Goal: Task Accomplishment & Management: Manage account settings

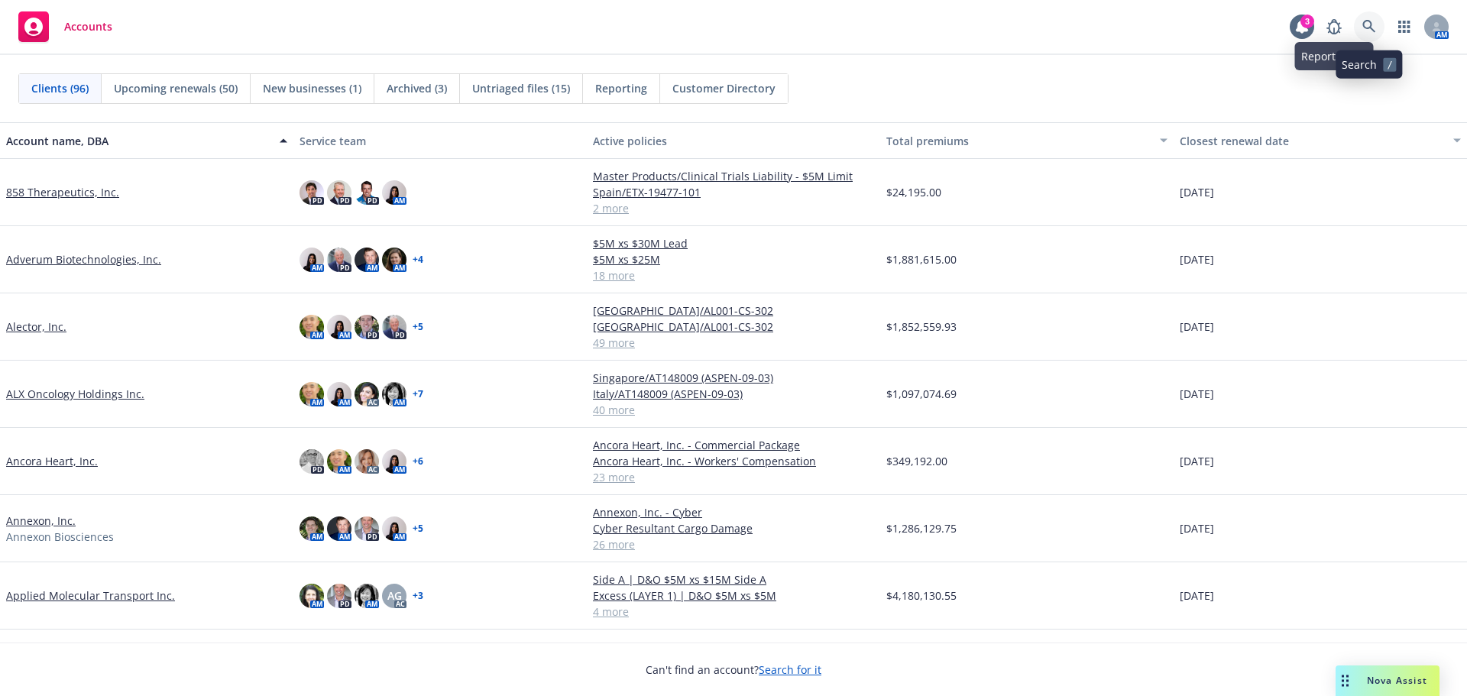
click at [1374, 27] on icon at bounding box center [1369, 27] width 14 height 14
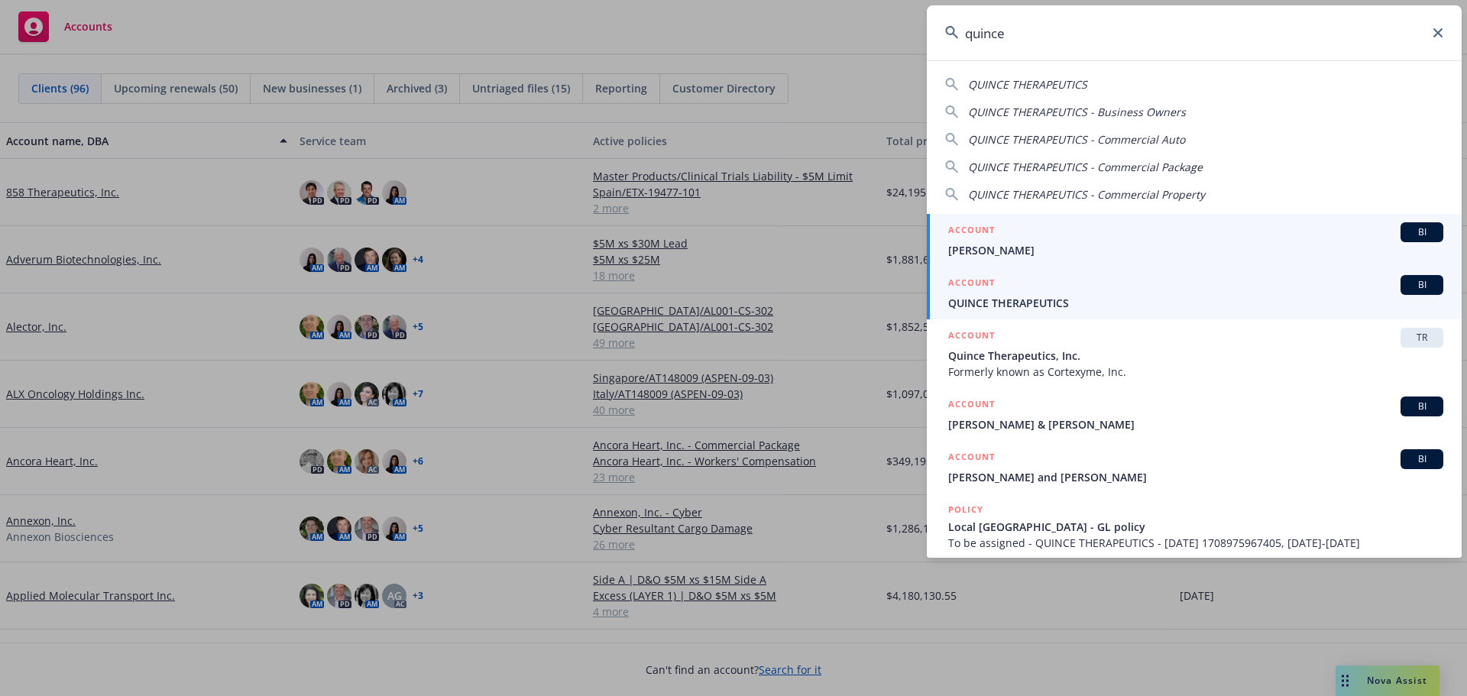
type input "quince"
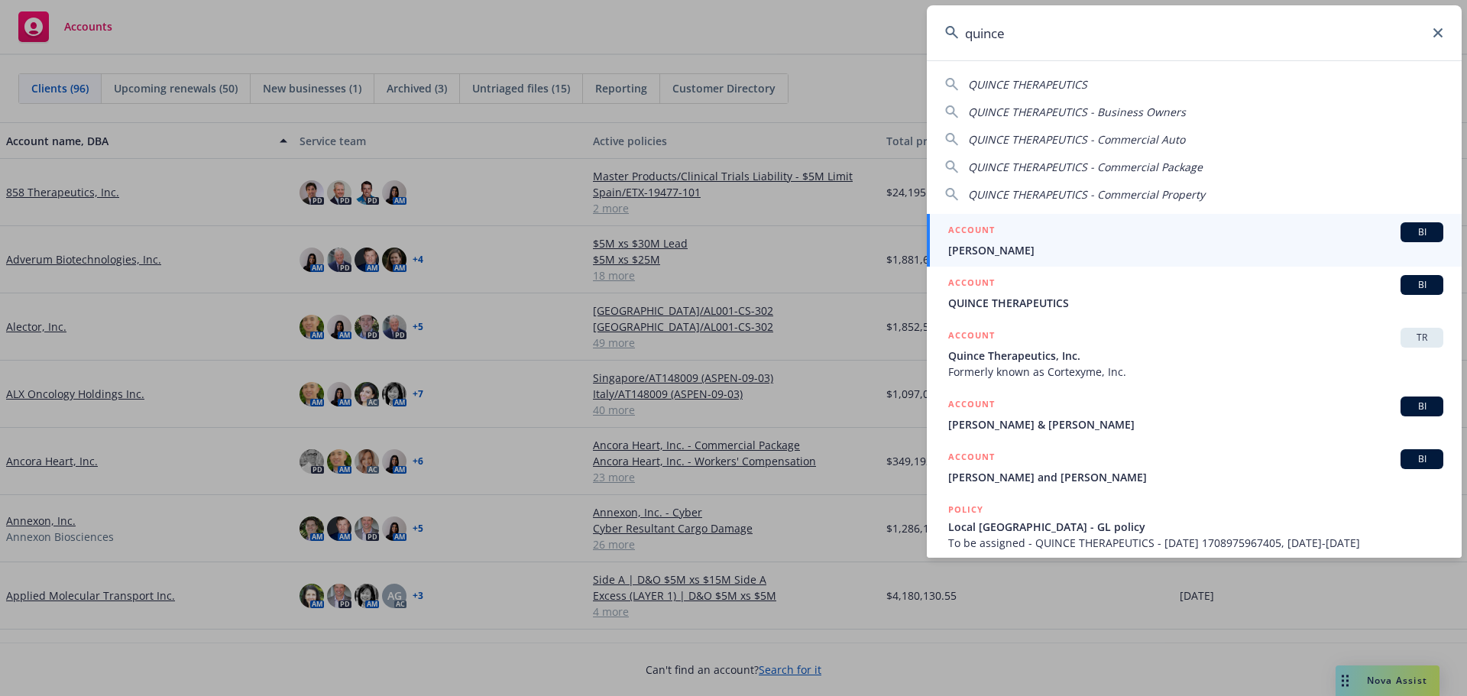
click at [1003, 298] on span "QUINCE THERAPEUTICS" at bounding box center [1195, 303] width 495 height 16
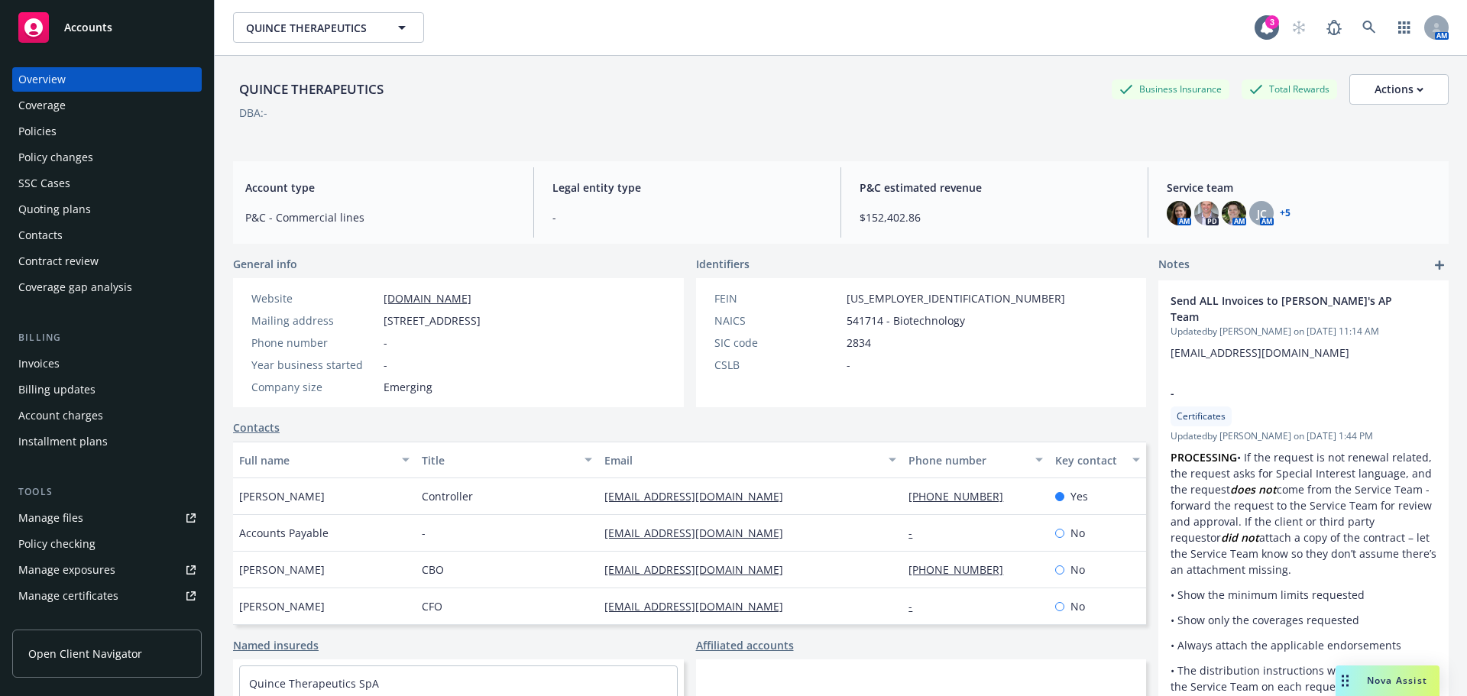
click at [65, 208] on div "Quoting plans" at bounding box center [54, 209] width 73 height 24
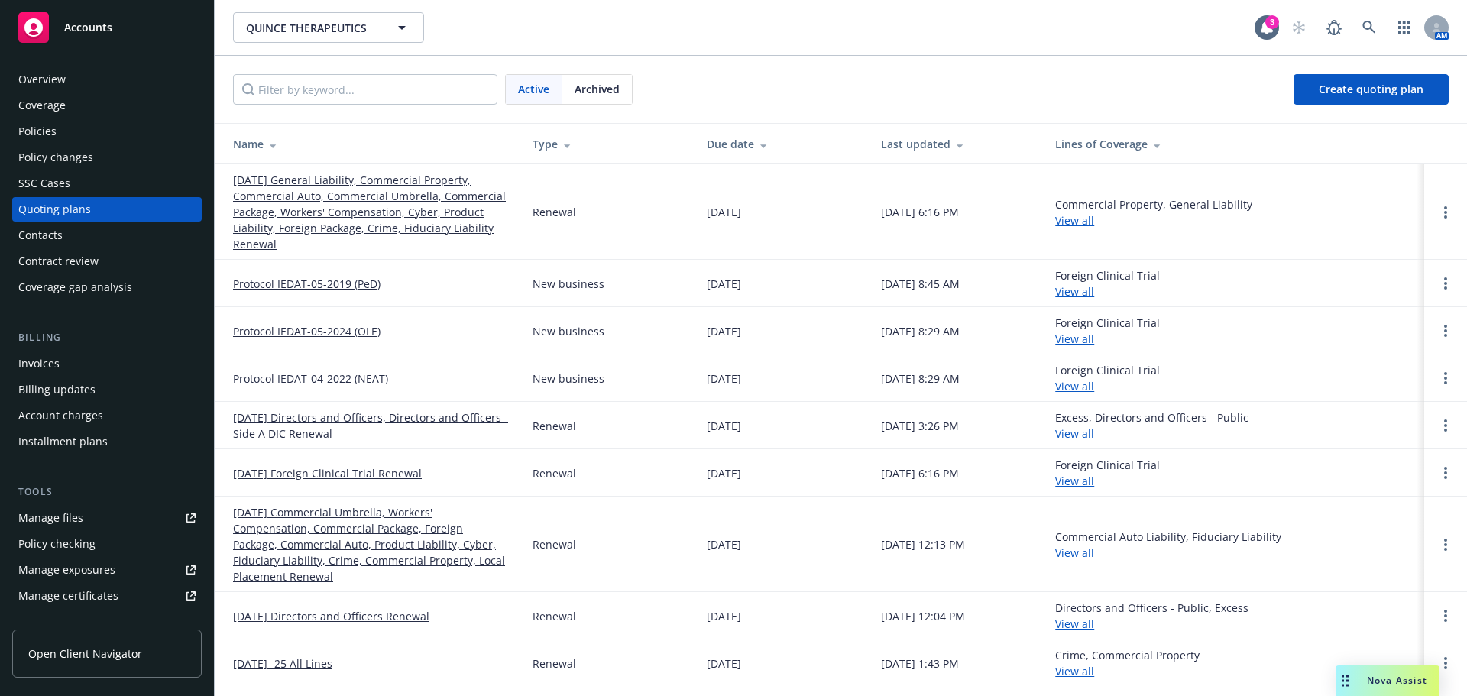
click at [307, 289] on link "Protocol IEDAT-05-2019 (PeD)" at bounding box center [306, 284] width 147 height 16
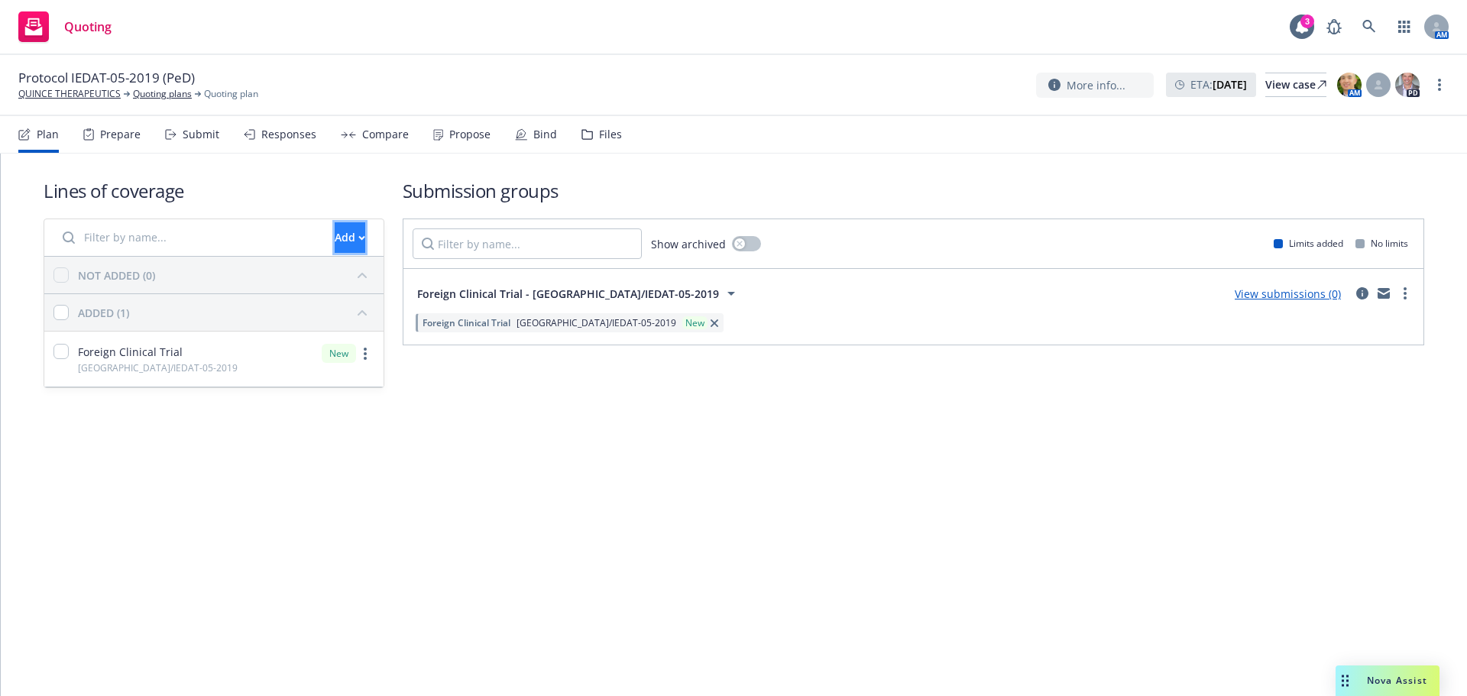
click at [351, 239] on button "Add" at bounding box center [350, 237] width 31 height 31
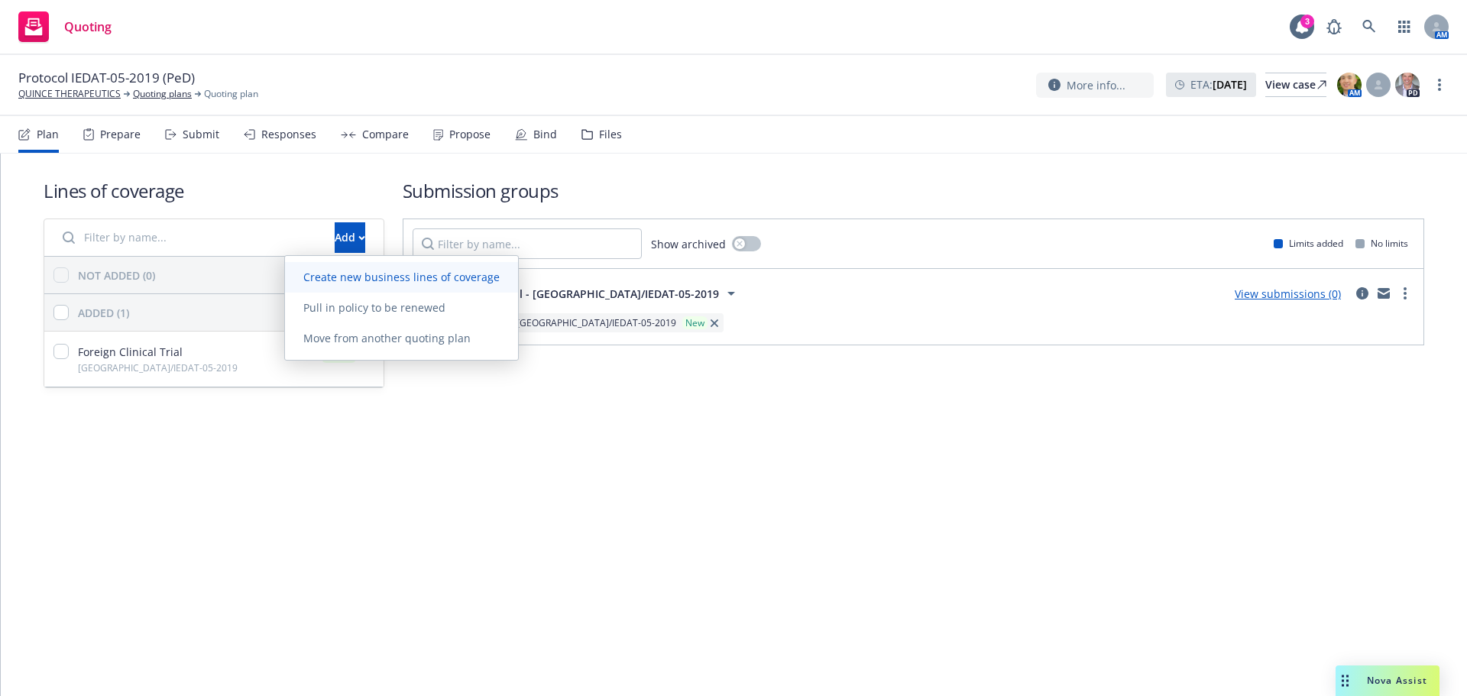
click at [426, 278] on span "Create new business lines of coverage" at bounding box center [401, 277] width 233 height 15
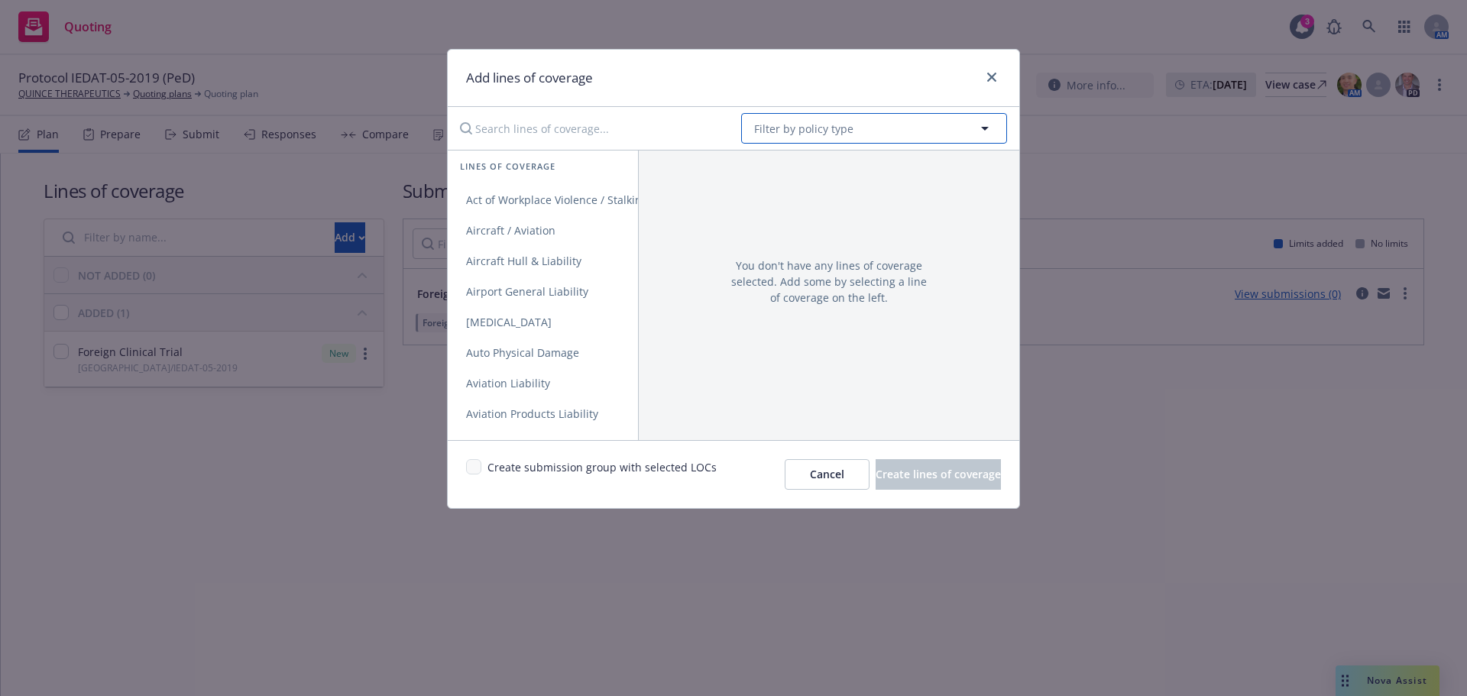
click at [831, 129] on span "Filter by policy type" at bounding box center [803, 129] width 99 height 16
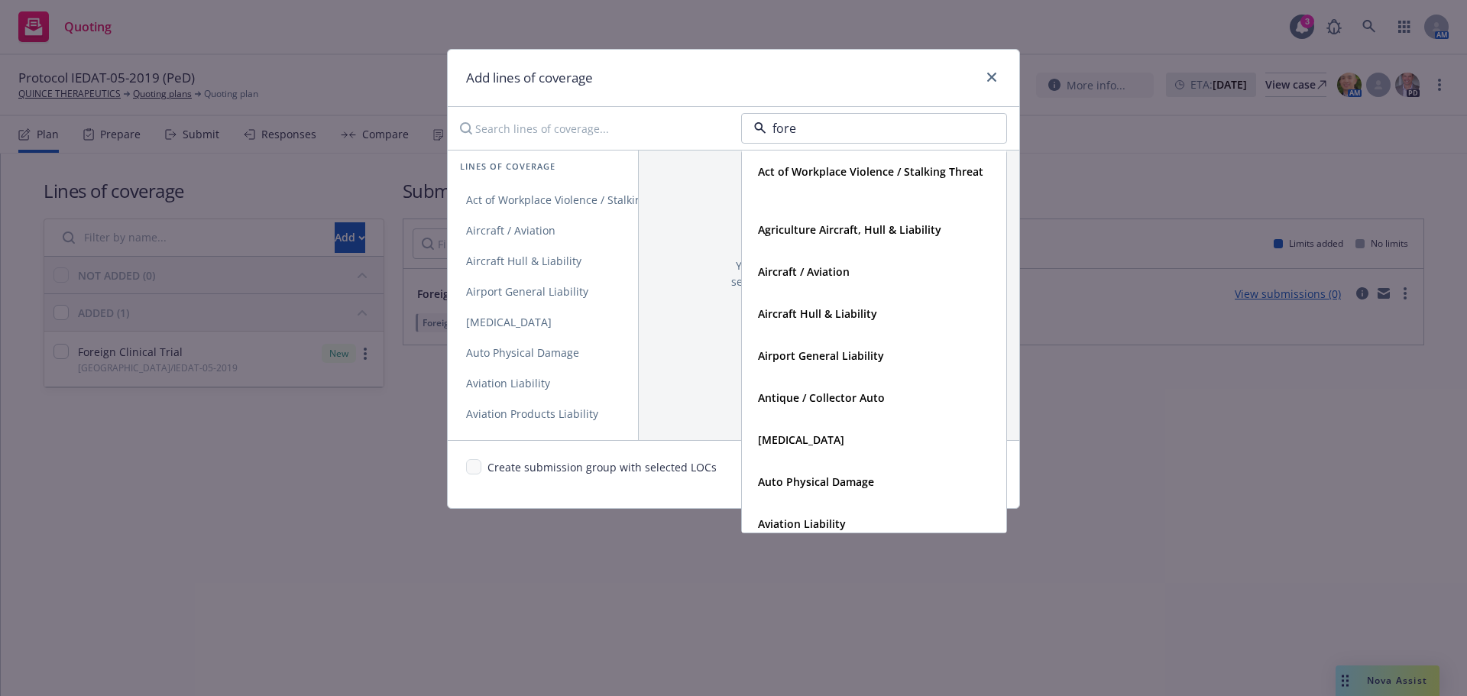
type input "forei"
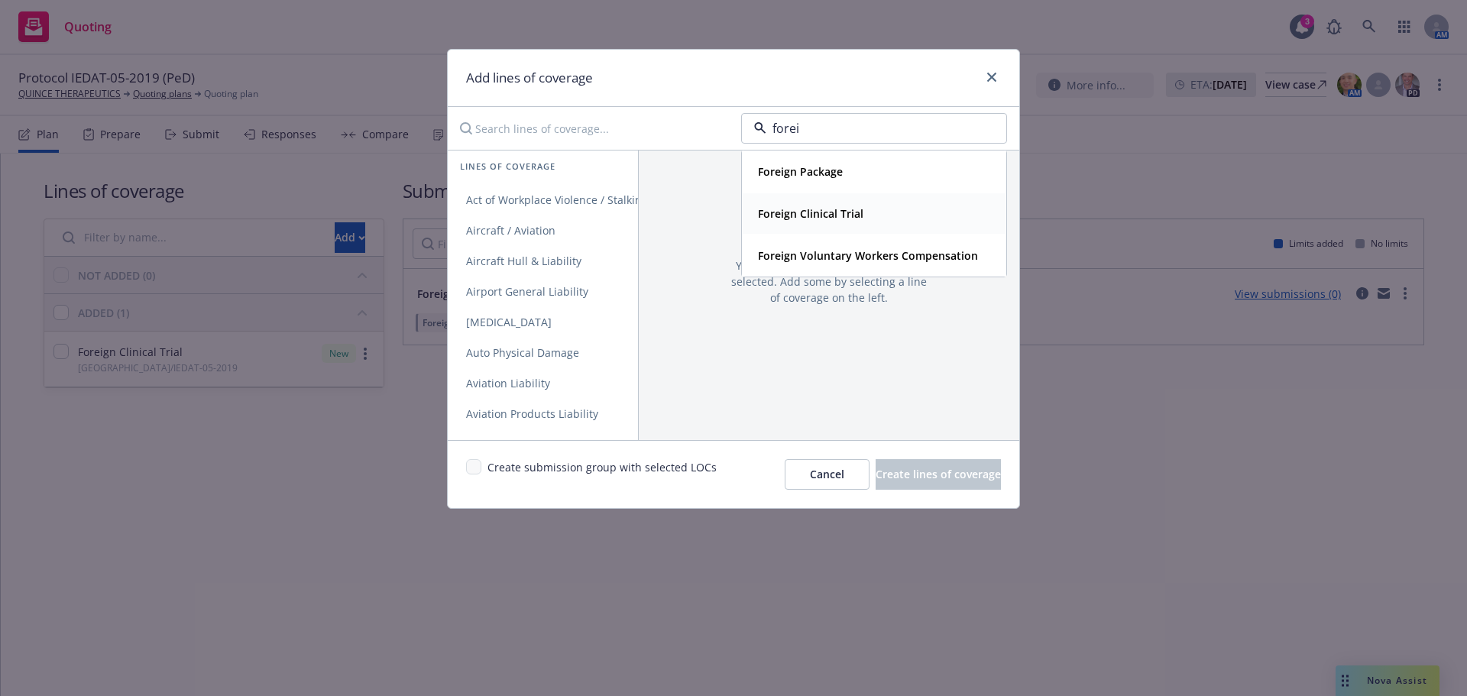
click at [853, 203] on div "Foreign Clinical Trial" at bounding box center [809, 213] width 115 height 22
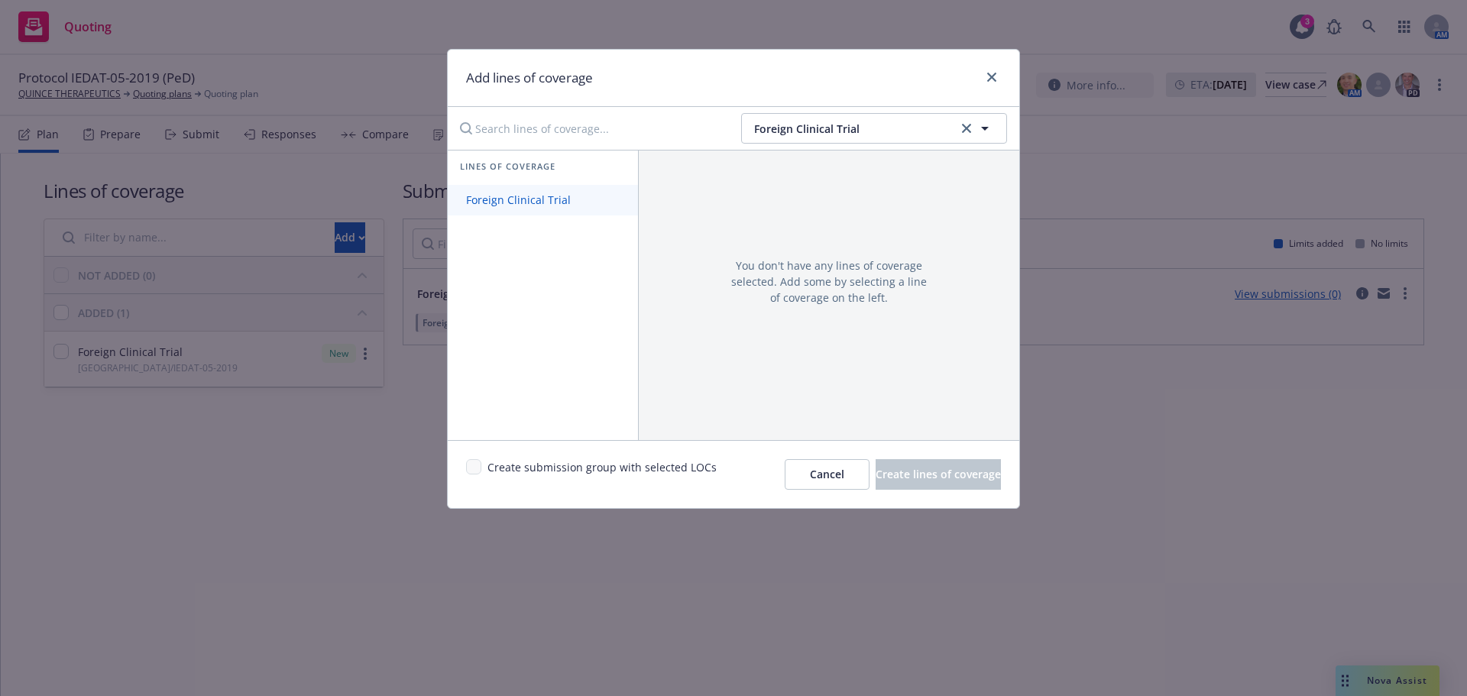
click at [555, 201] on span "Foreign Clinical Trial" at bounding box center [518, 200] width 141 height 15
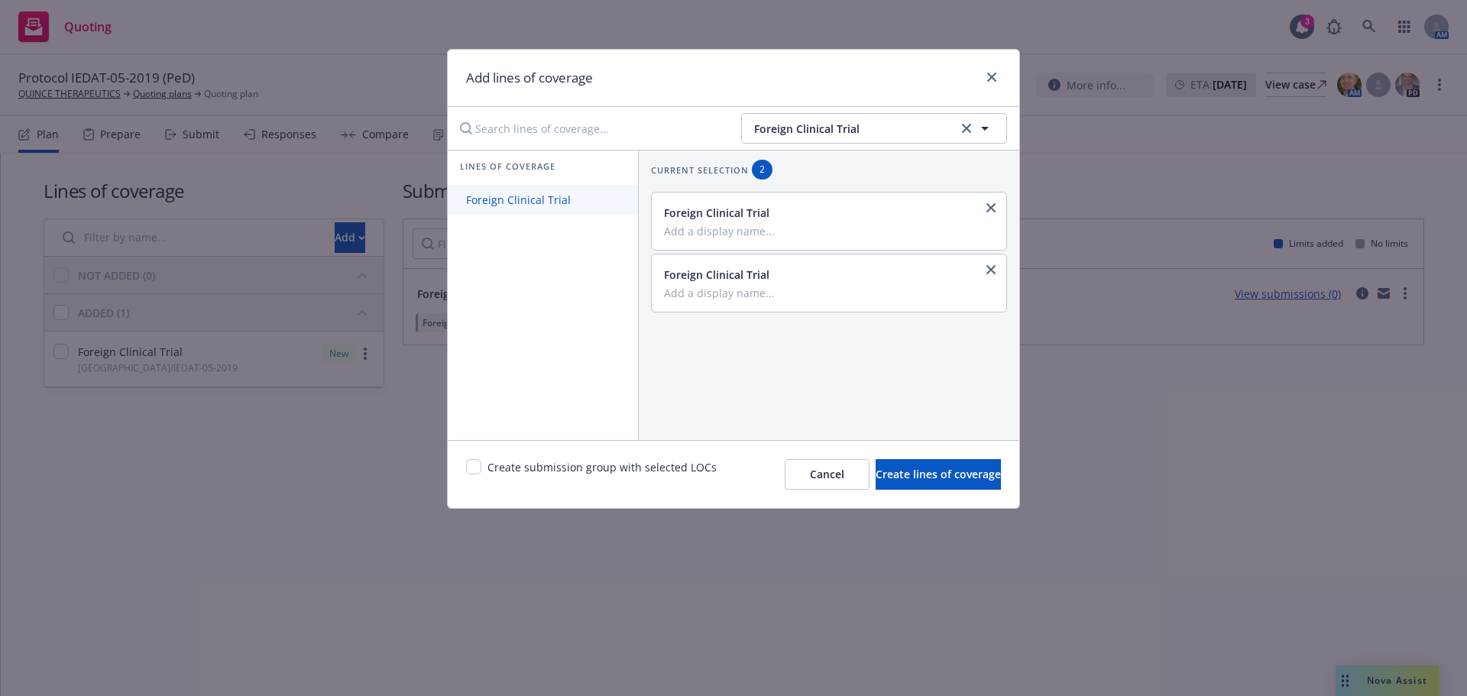
click at [505, 201] on span "Foreign Clinical Trial" at bounding box center [518, 200] width 141 height 15
click at [761, 232] on input "Add a display name..." at bounding box center [827, 231] width 327 height 14
drag, startPoint x: 698, startPoint y: 232, endPoint x: 682, endPoint y: 235, distance: 17.2
click at [698, 232] on input "Add a display name..." at bounding box center [827, 231] width 327 height 14
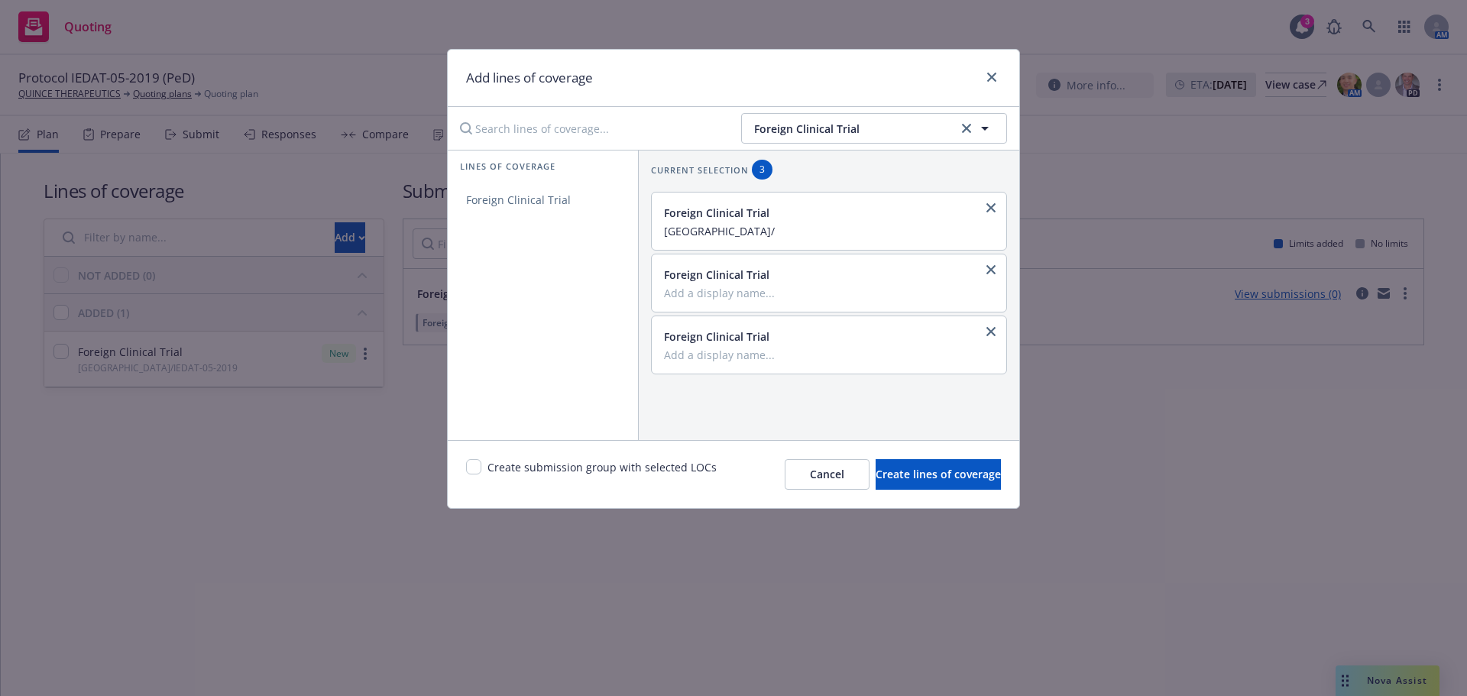
paste input "IEDAT-05-2019"
type input "[GEOGRAPHIC_DATA]/IEDAT-05-2019"
click at [754, 293] on input "Add a display name..." at bounding box center [827, 293] width 327 height 14
paste input "IEDAT-05-2019"
type input "[GEOGRAPHIC_DATA]/IEDAT-05-2019"
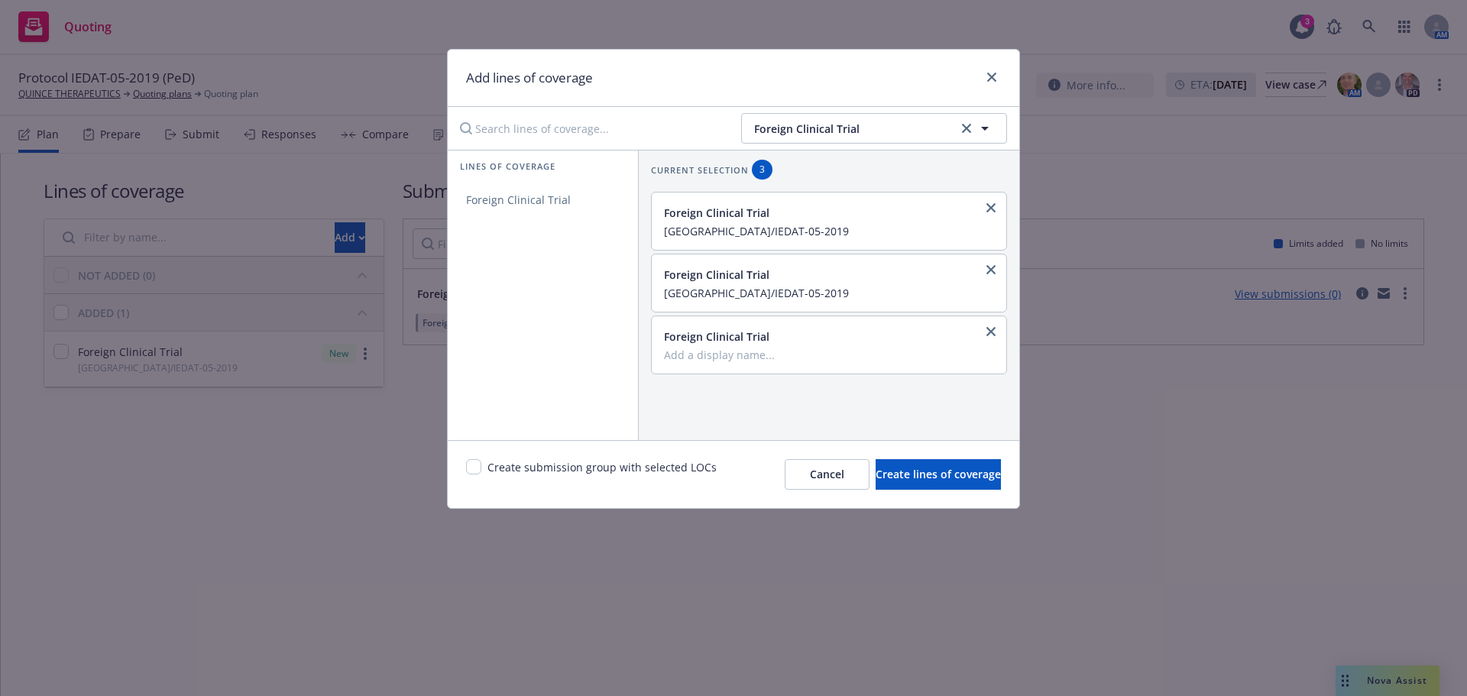
click at [713, 346] on div "Foreign Clinical Trial" at bounding box center [827, 345] width 327 height 33
click at [691, 364] on div "Foreign Clinical Trial" at bounding box center [829, 344] width 355 height 57
click at [740, 363] on div "Foreign Clinical Trial" at bounding box center [829, 344] width 355 height 57
paste input "IEDAT-05-2019"
type input "[GEOGRAPHIC_DATA]/IEDAT-05-2019"
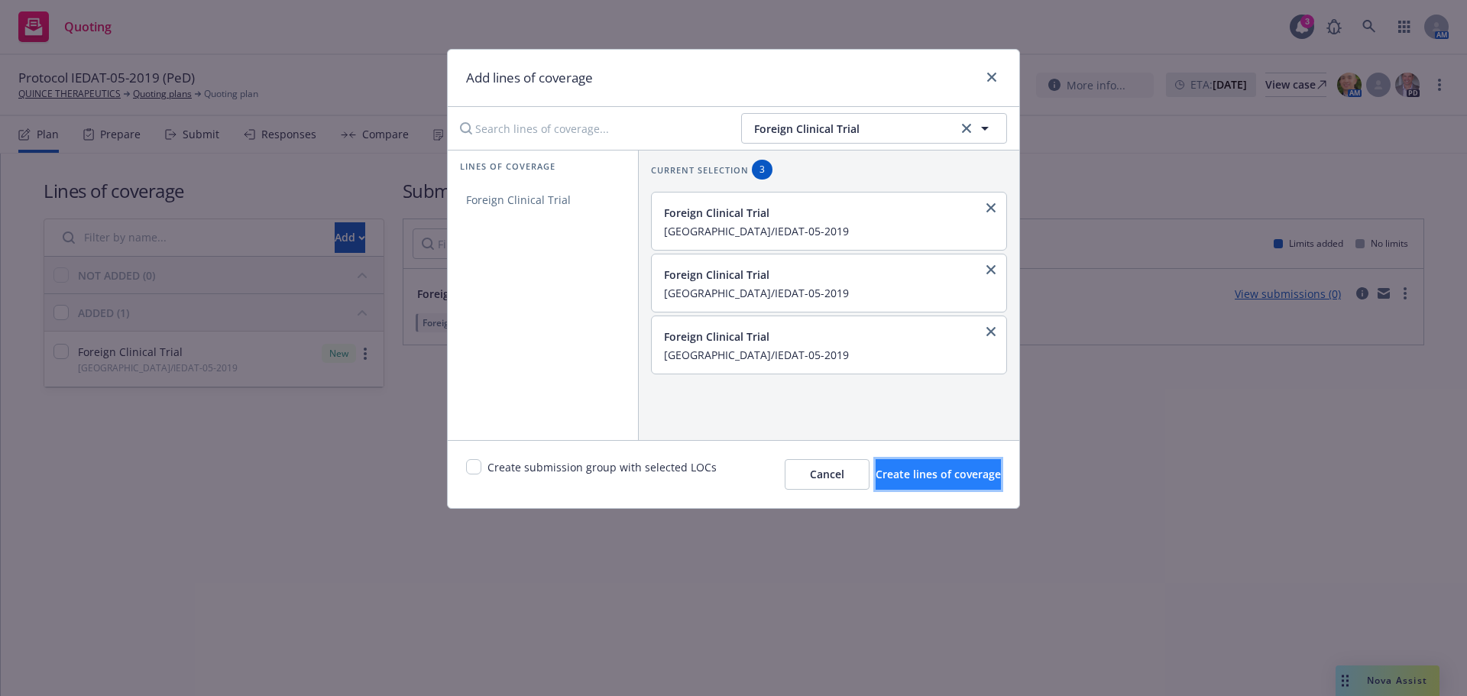
click at [979, 478] on button "Create lines of coverage" at bounding box center [938, 474] width 125 height 31
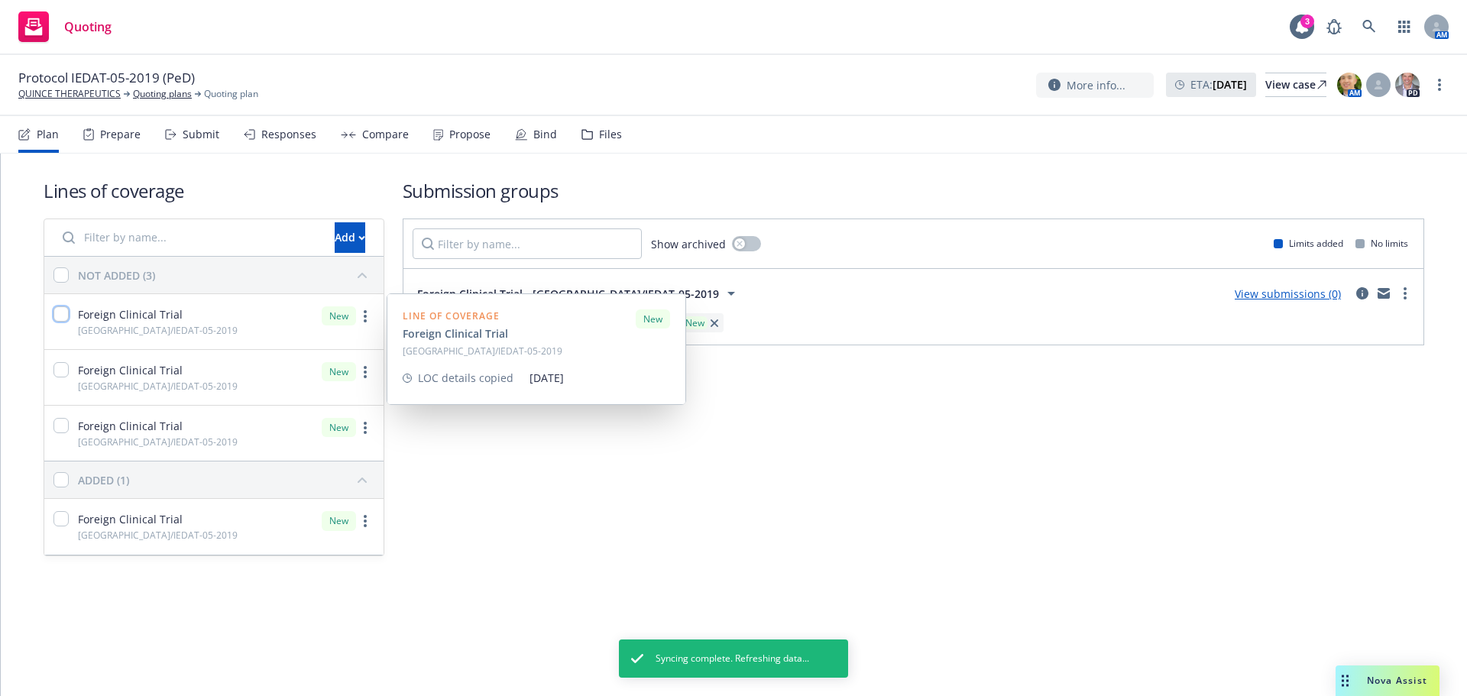
click at [66, 306] on input "checkbox" at bounding box center [60, 313] width 15 height 15
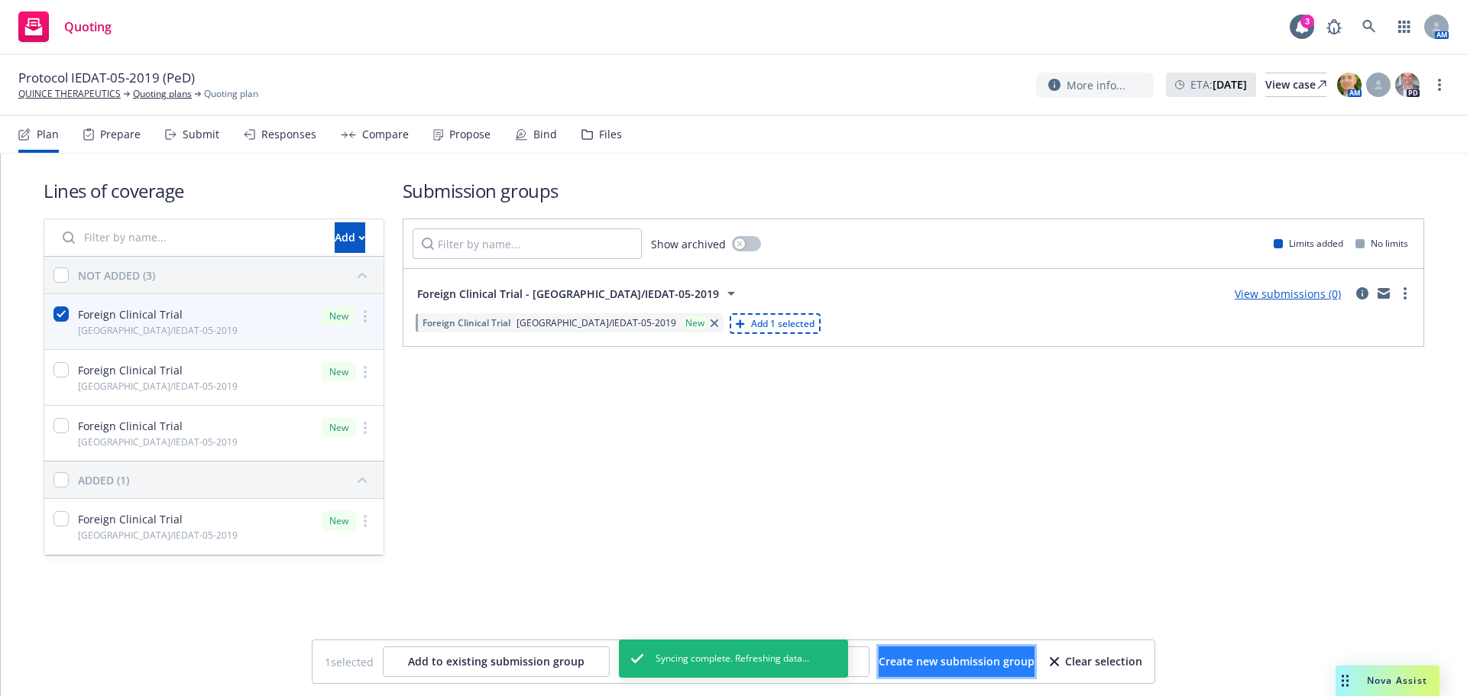
click at [959, 653] on button "Create new submission group" at bounding box center [957, 661] width 156 height 31
checkbox input "false"
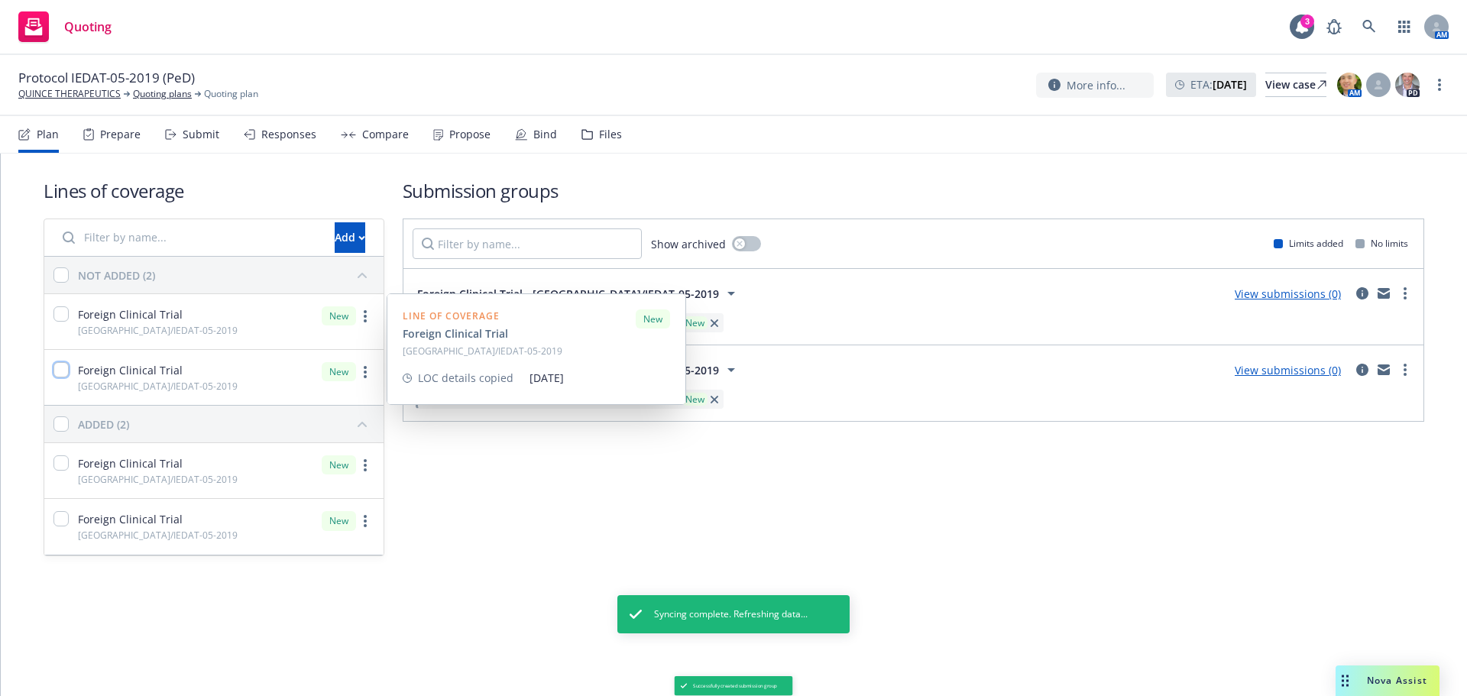
click at [62, 368] on input "checkbox" at bounding box center [60, 369] width 15 height 15
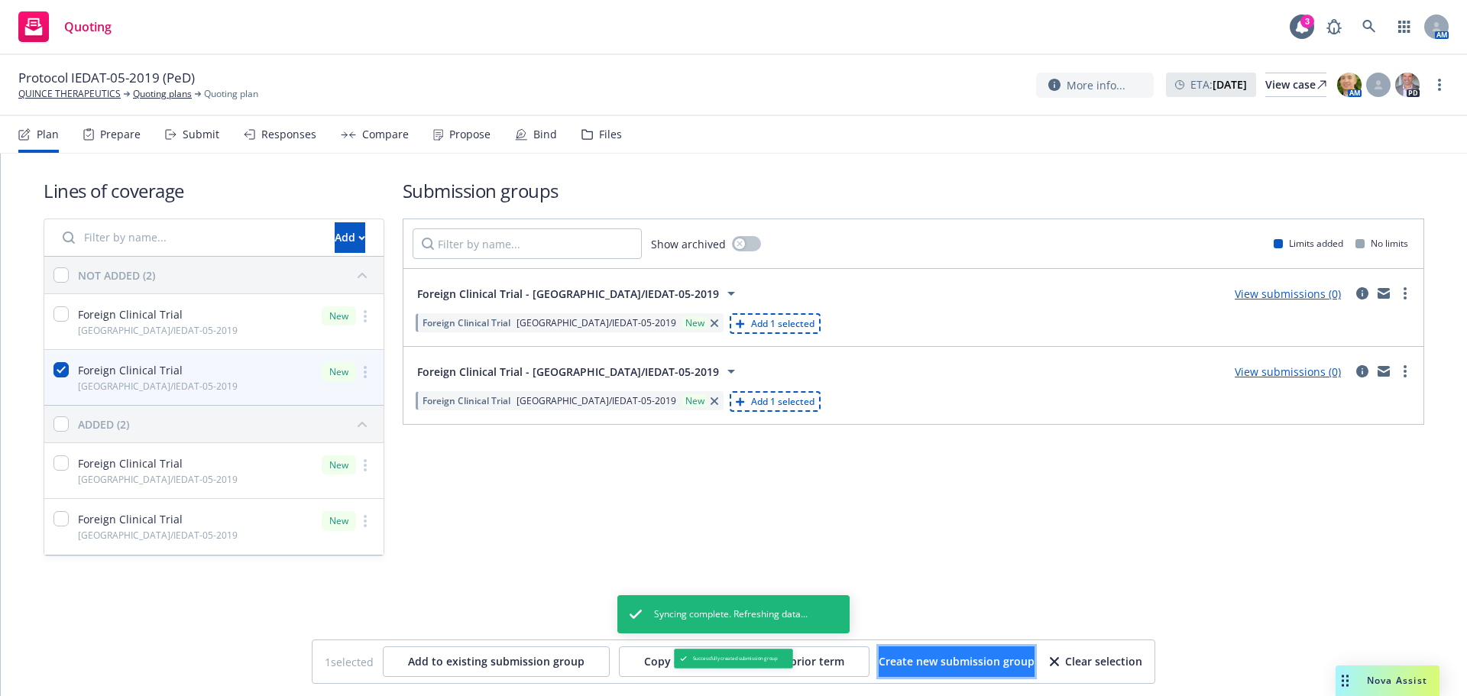
click at [938, 660] on span "Create new submission group" at bounding box center [957, 661] width 156 height 15
checkbox input "false"
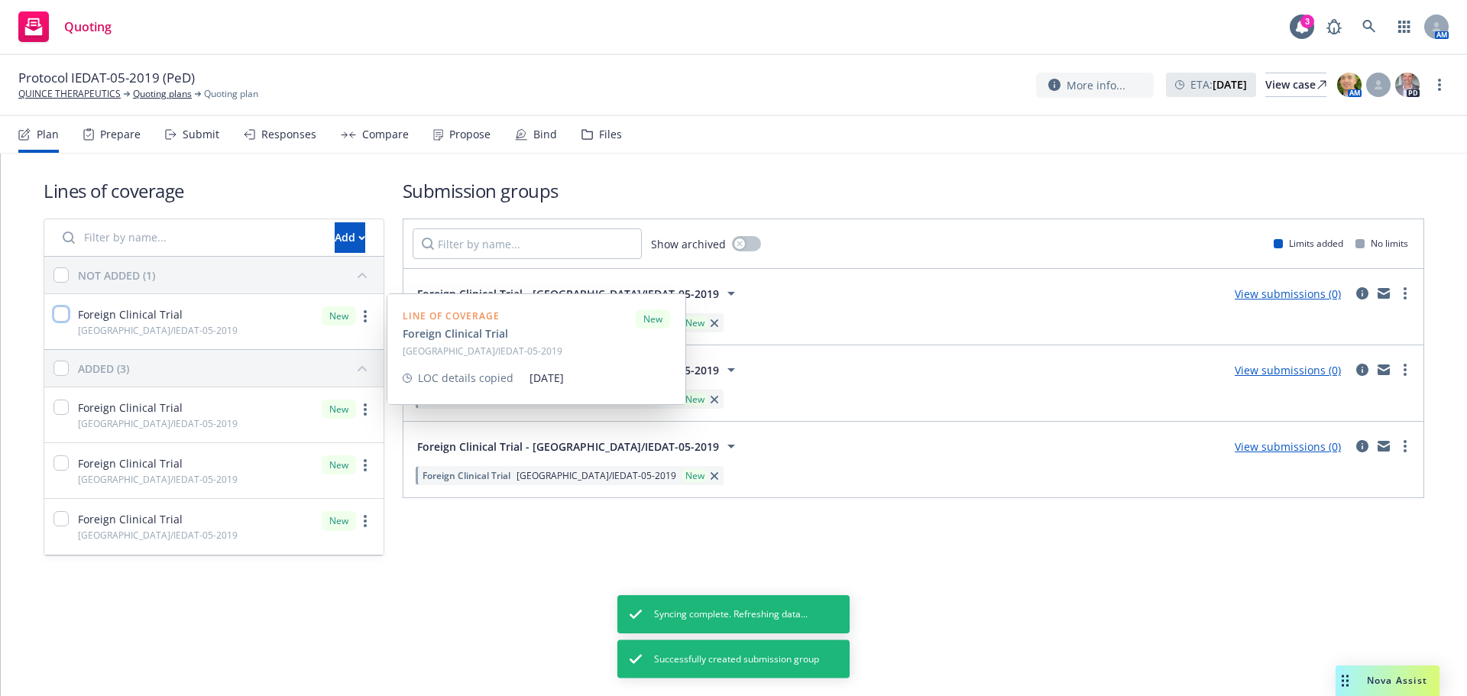
click at [61, 313] on input "checkbox" at bounding box center [60, 313] width 15 height 15
checkbox input "true"
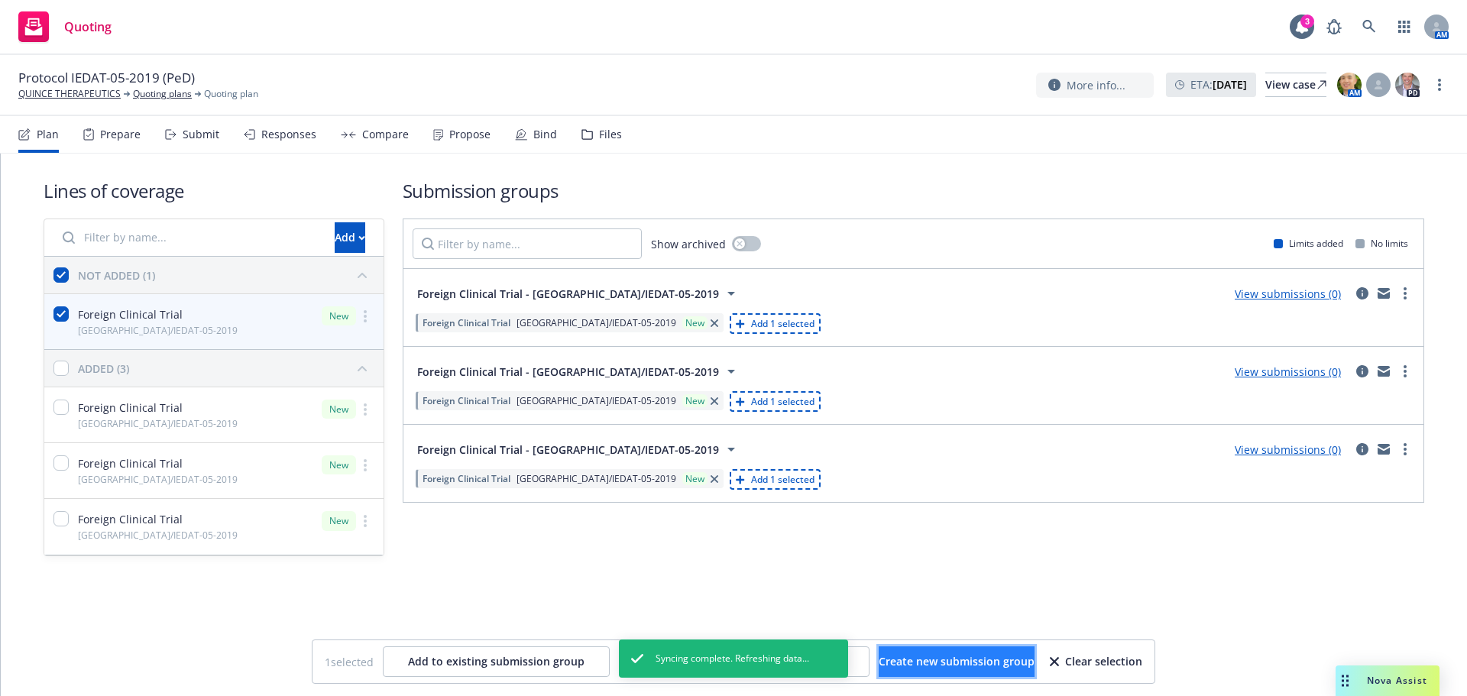
click at [947, 668] on span "Create new submission group" at bounding box center [957, 661] width 156 height 15
checkbox input "false"
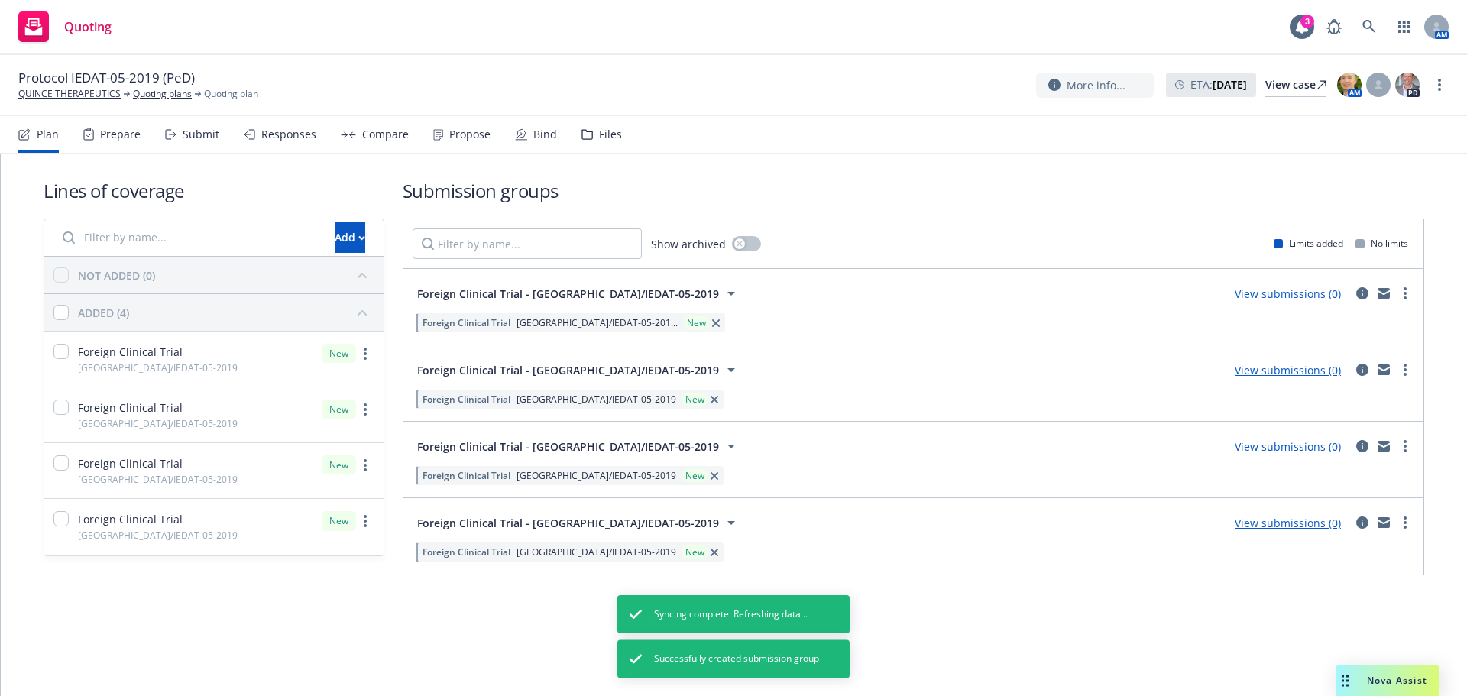
click at [607, 136] on div "Files" at bounding box center [610, 134] width 23 height 12
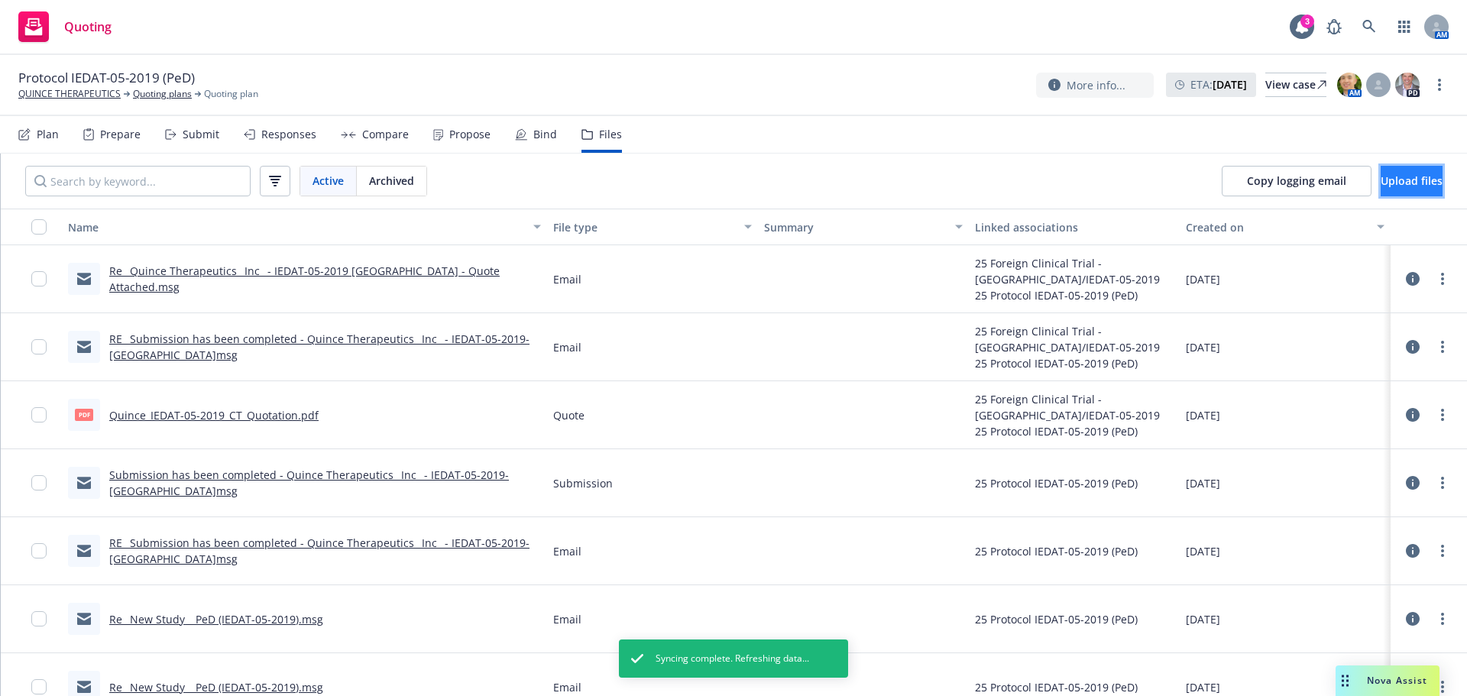
click at [1398, 179] on span "Upload files" at bounding box center [1412, 180] width 62 height 15
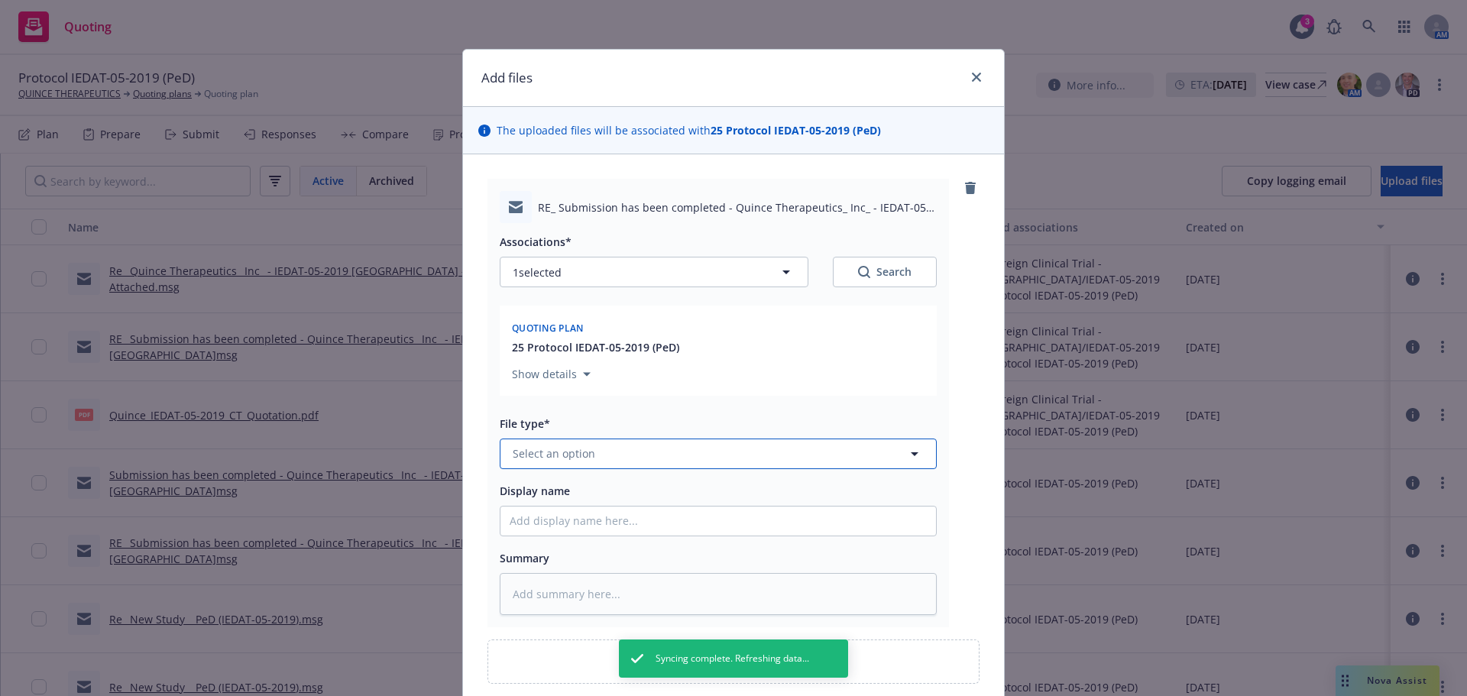
click at [734, 452] on button "Select an option" at bounding box center [718, 454] width 437 height 31
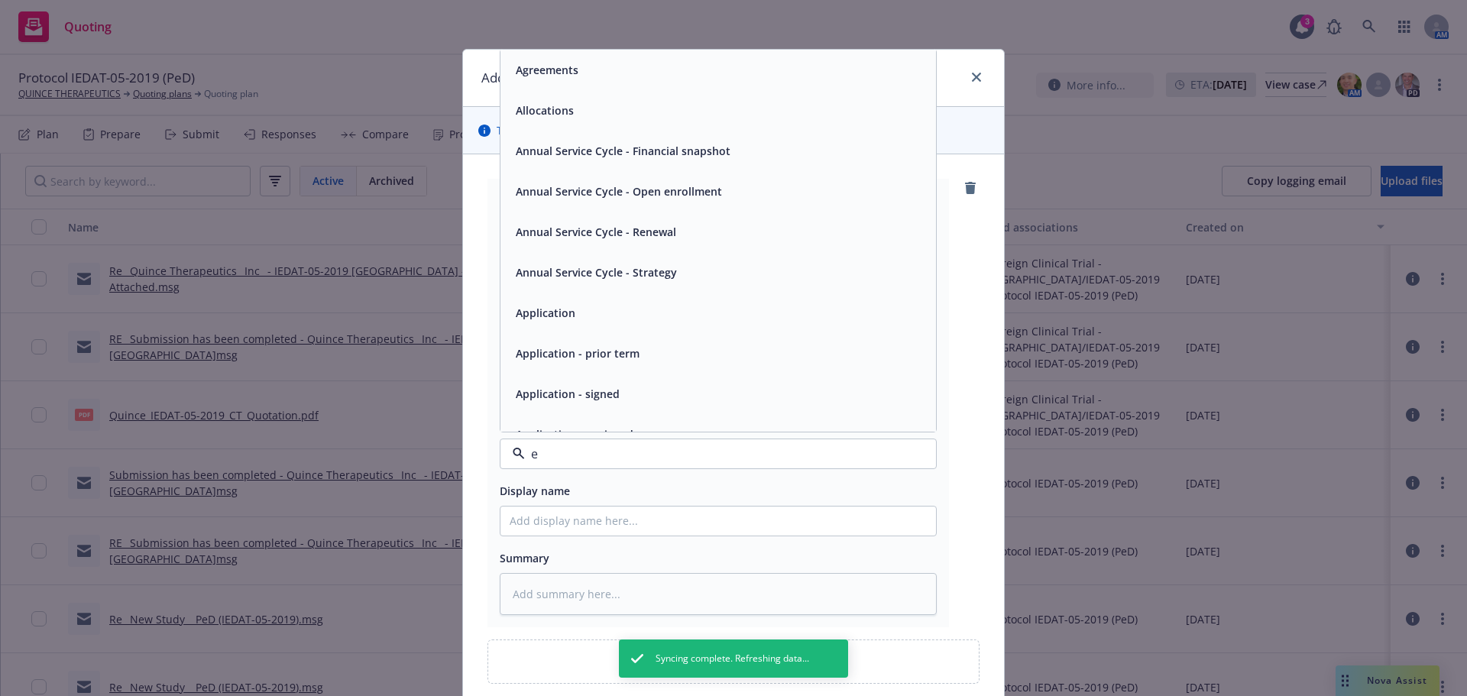
type input "em"
click at [546, 96] on div "Email" at bounding box center [718, 110] width 436 height 40
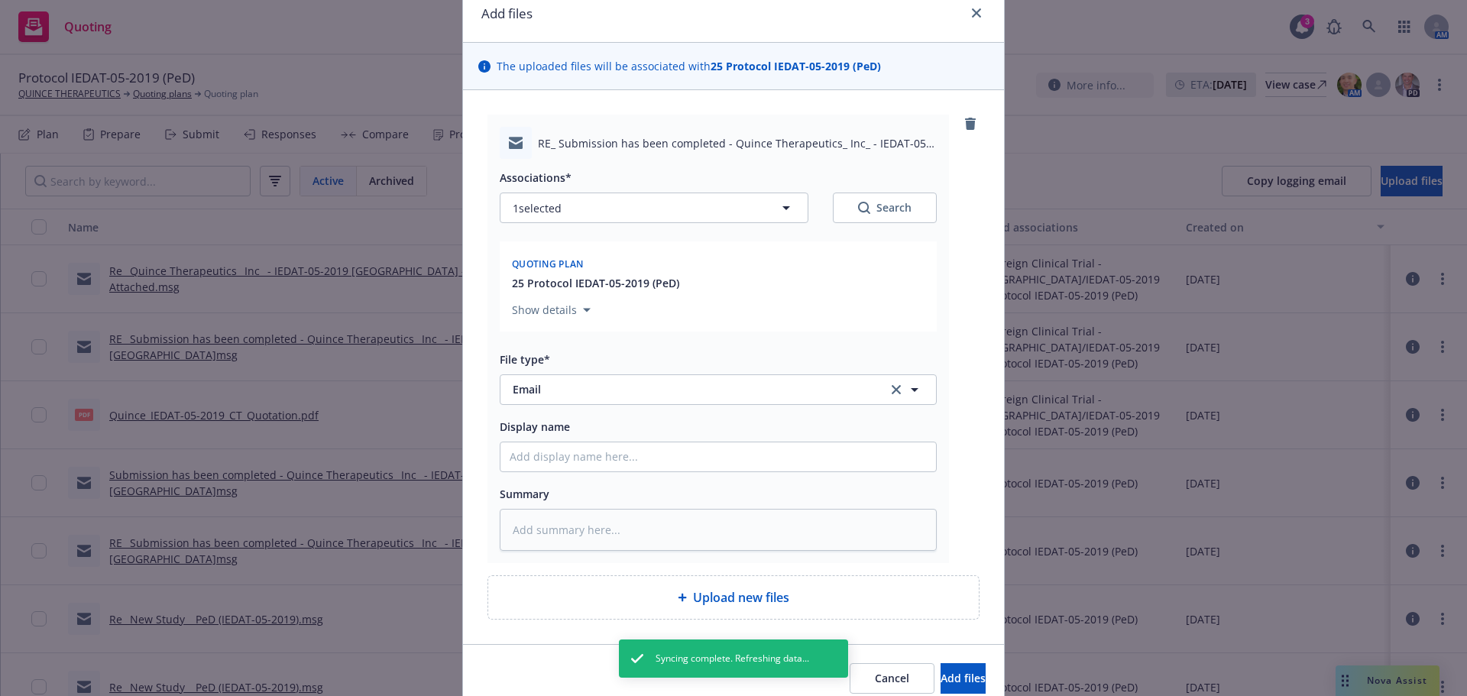
scroll to position [130, 0]
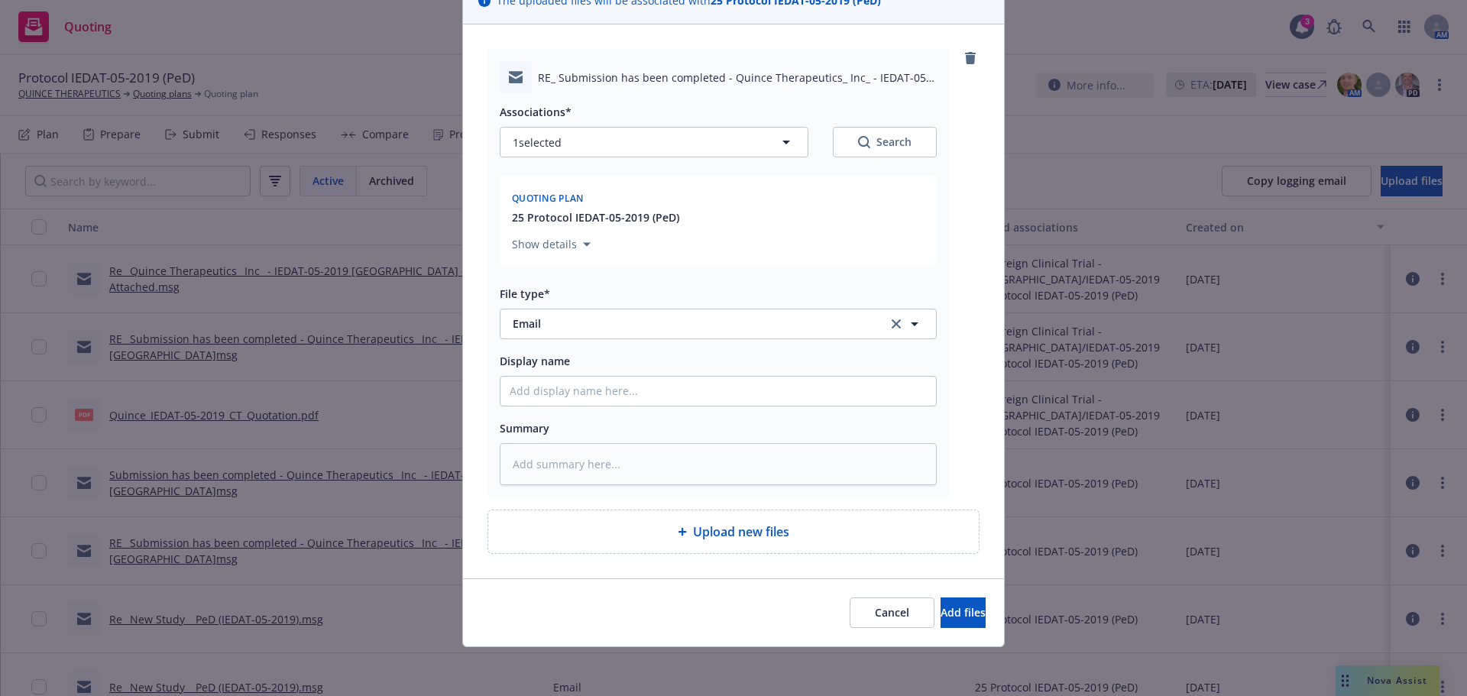
type textarea "x"
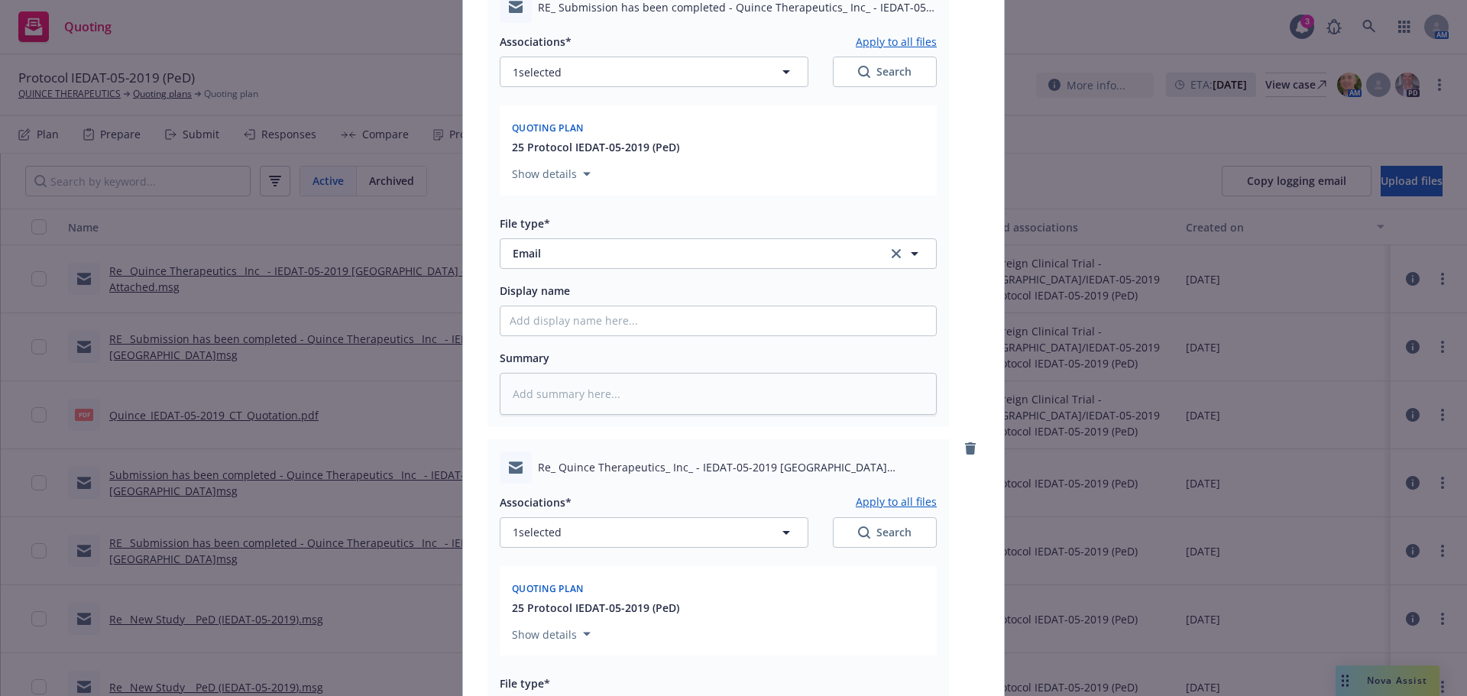
scroll to position [512, 0]
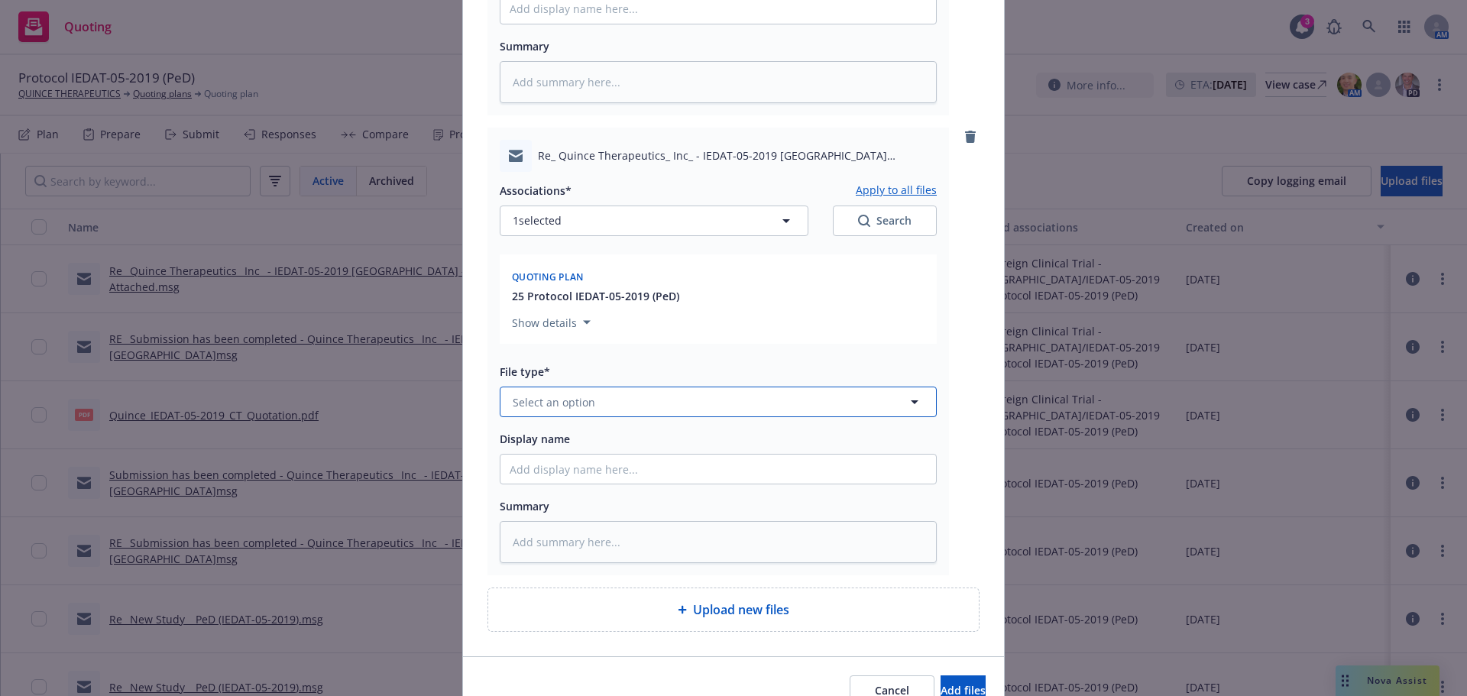
click at [601, 405] on button "Select an option" at bounding box center [718, 402] width 437 height 31
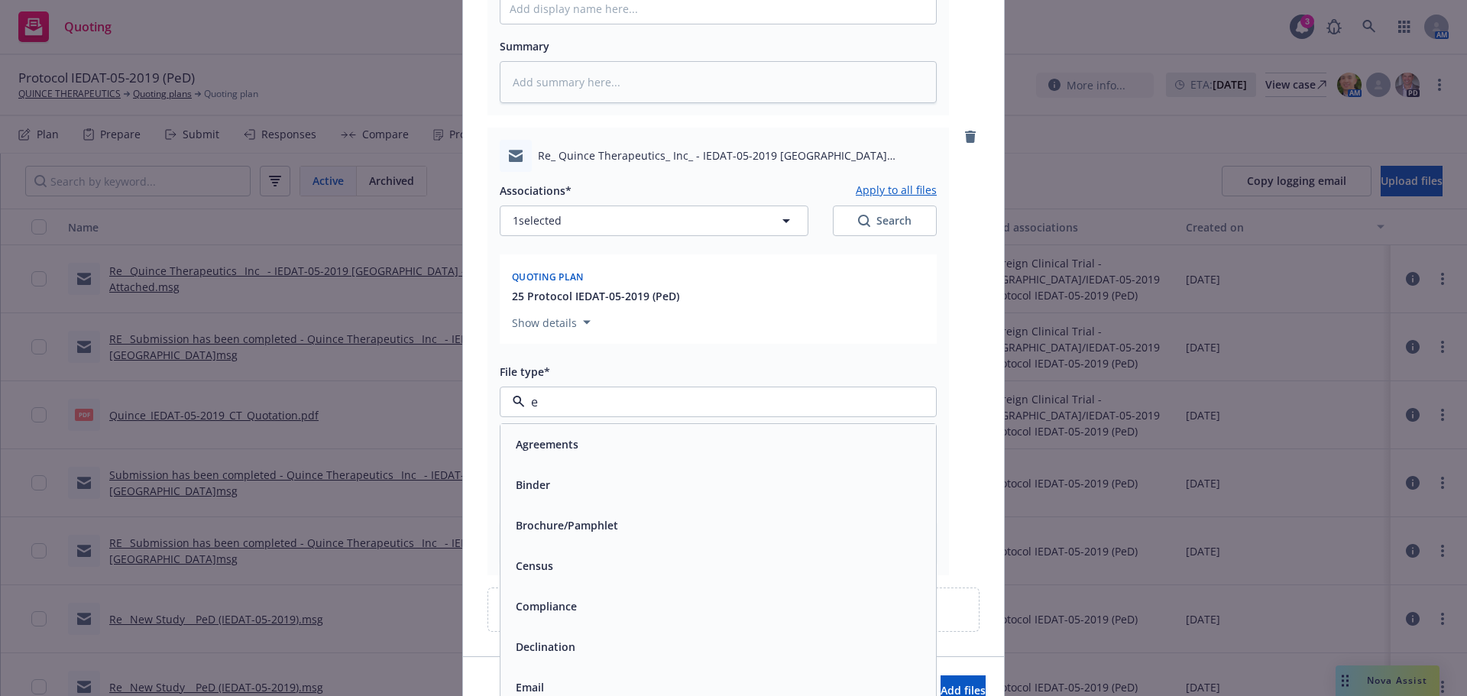
type input "em"
click at [665, 474] on div "Email" at bounding box center [718, 485] width 417 height 22
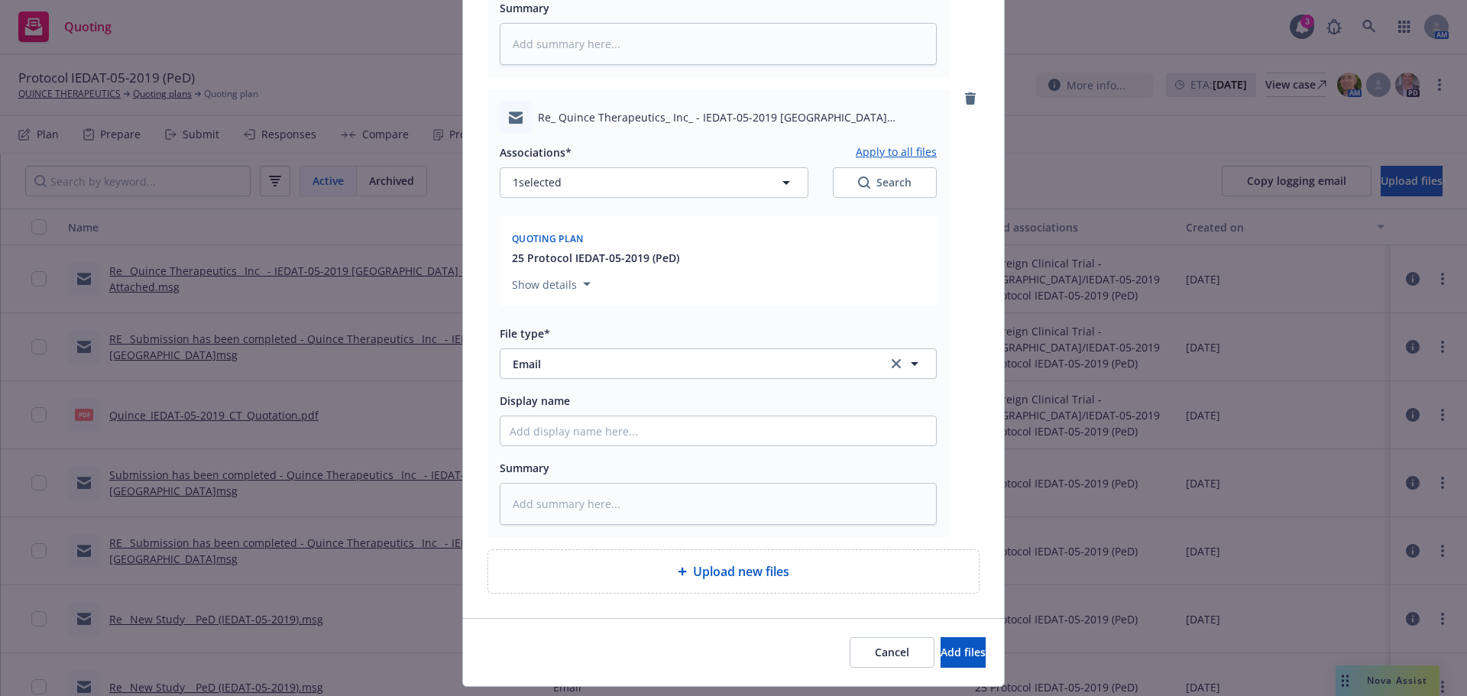
scroll to position [588, 0]
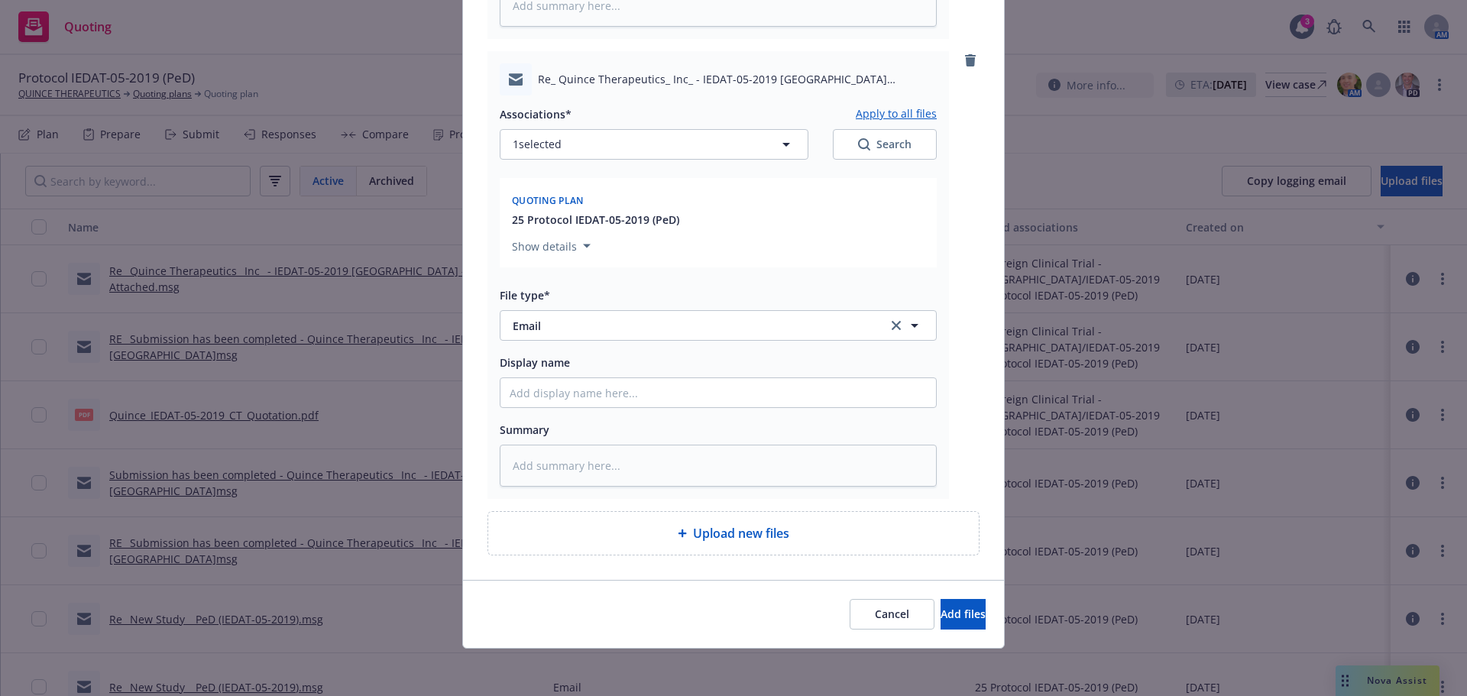
type textarea "x"
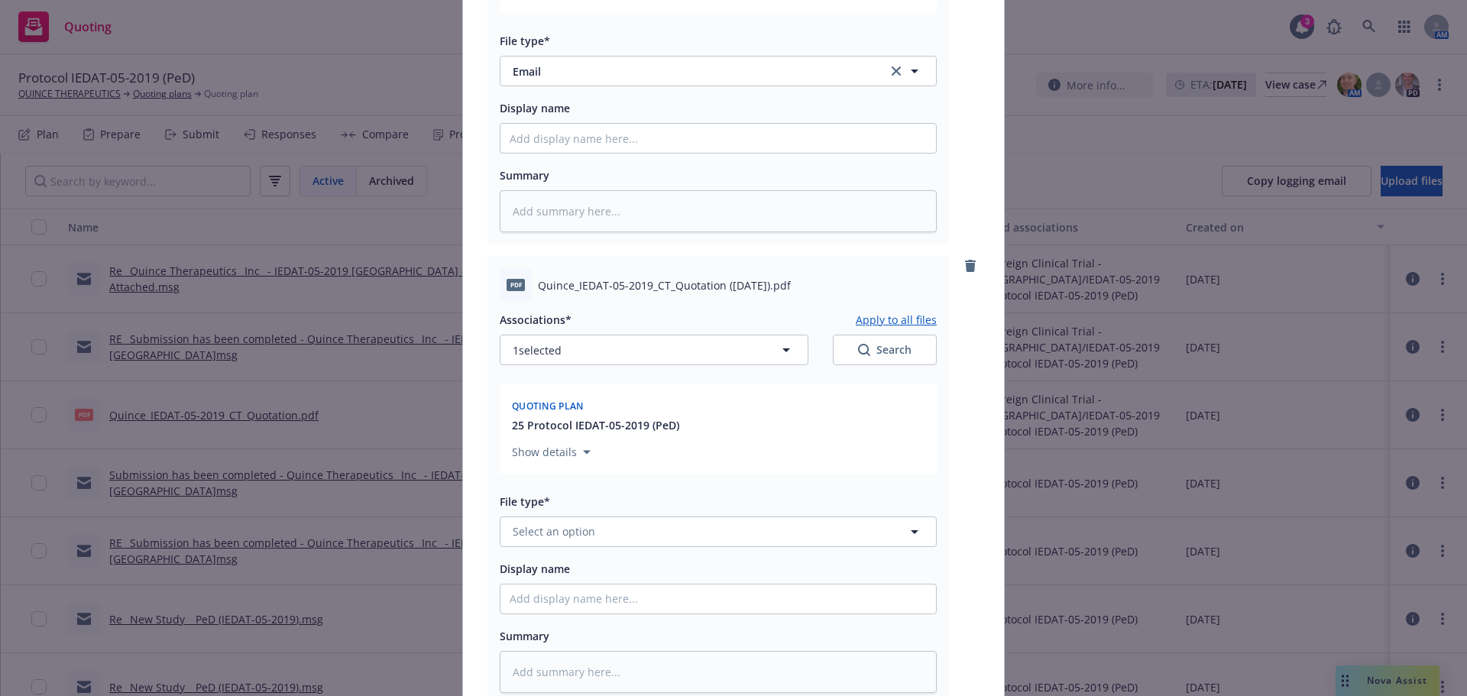
scroll to position [1051, 0]
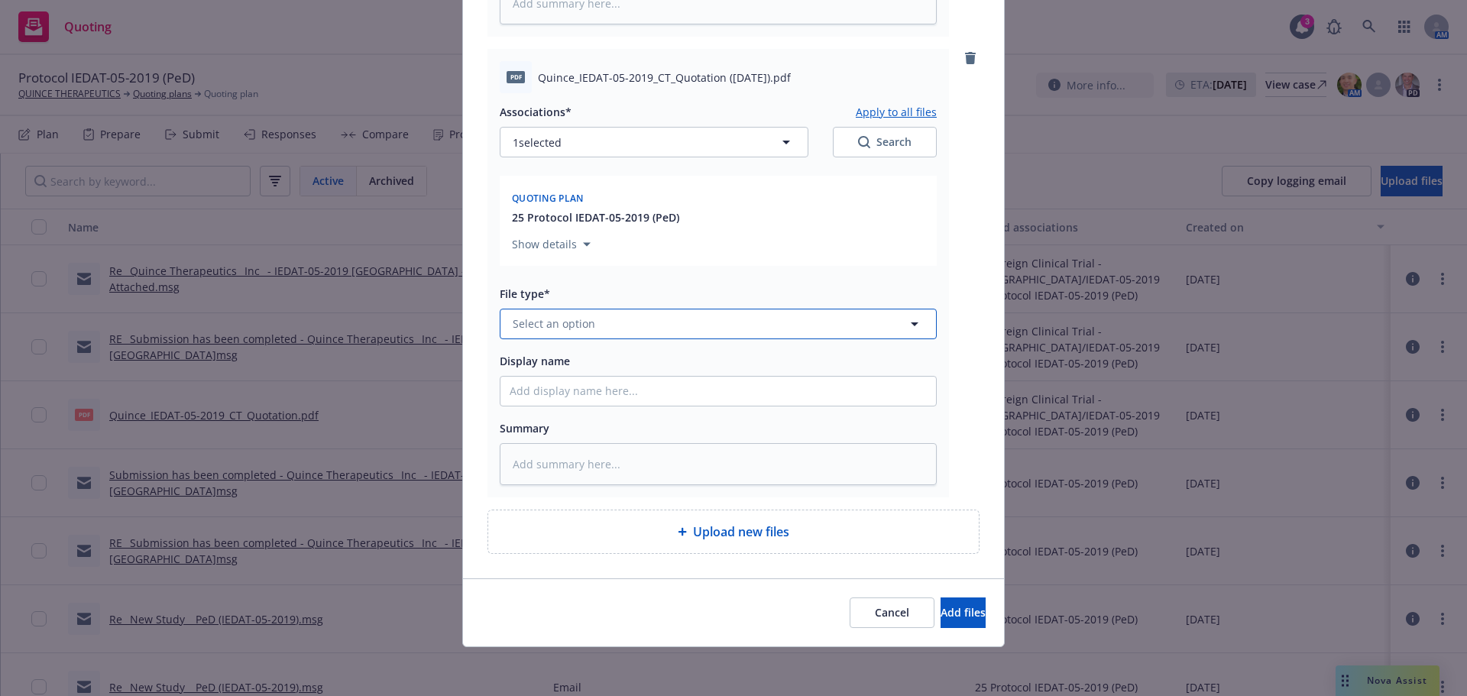
click at [580, 331] on span "Select an option" at bounding box center [554, 324] width 83 height 16
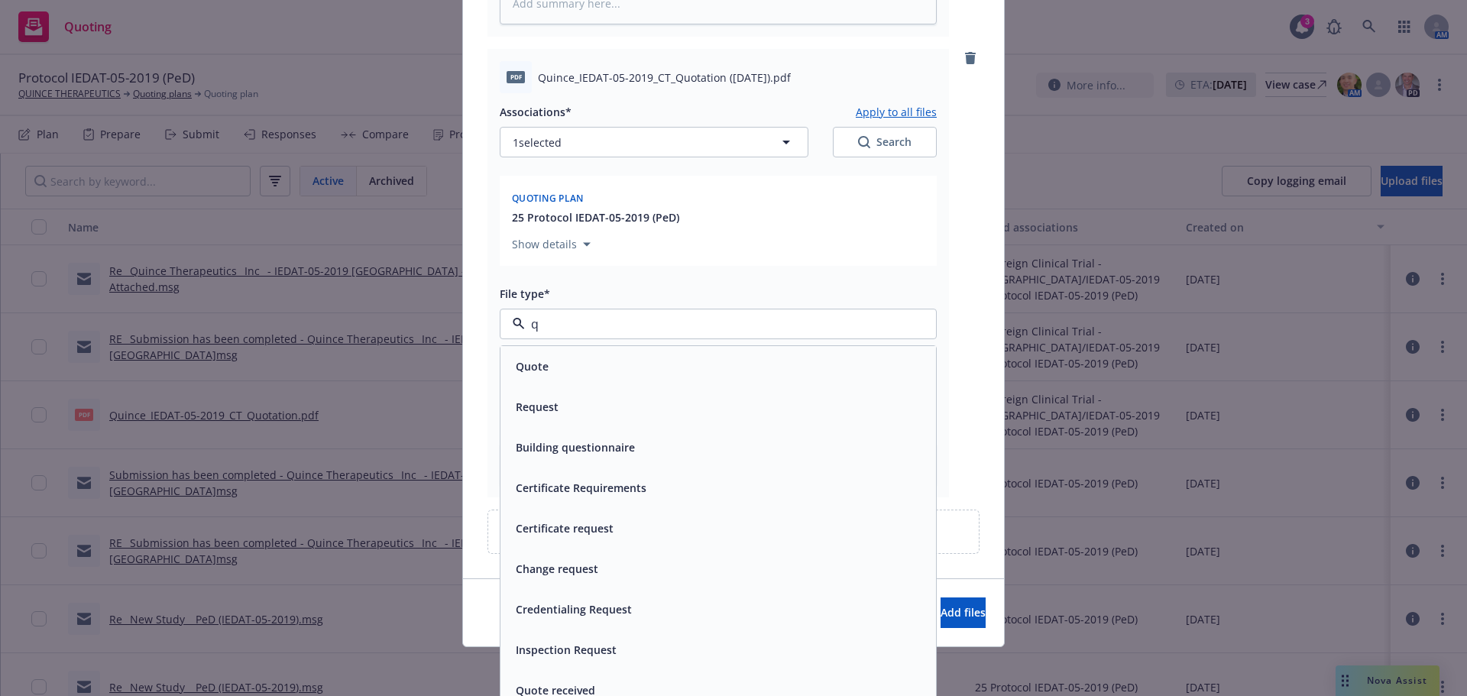
type input "qu"
click at [609, 370] on div "Quote" at bounding box center [718, 366] width 417 height 22
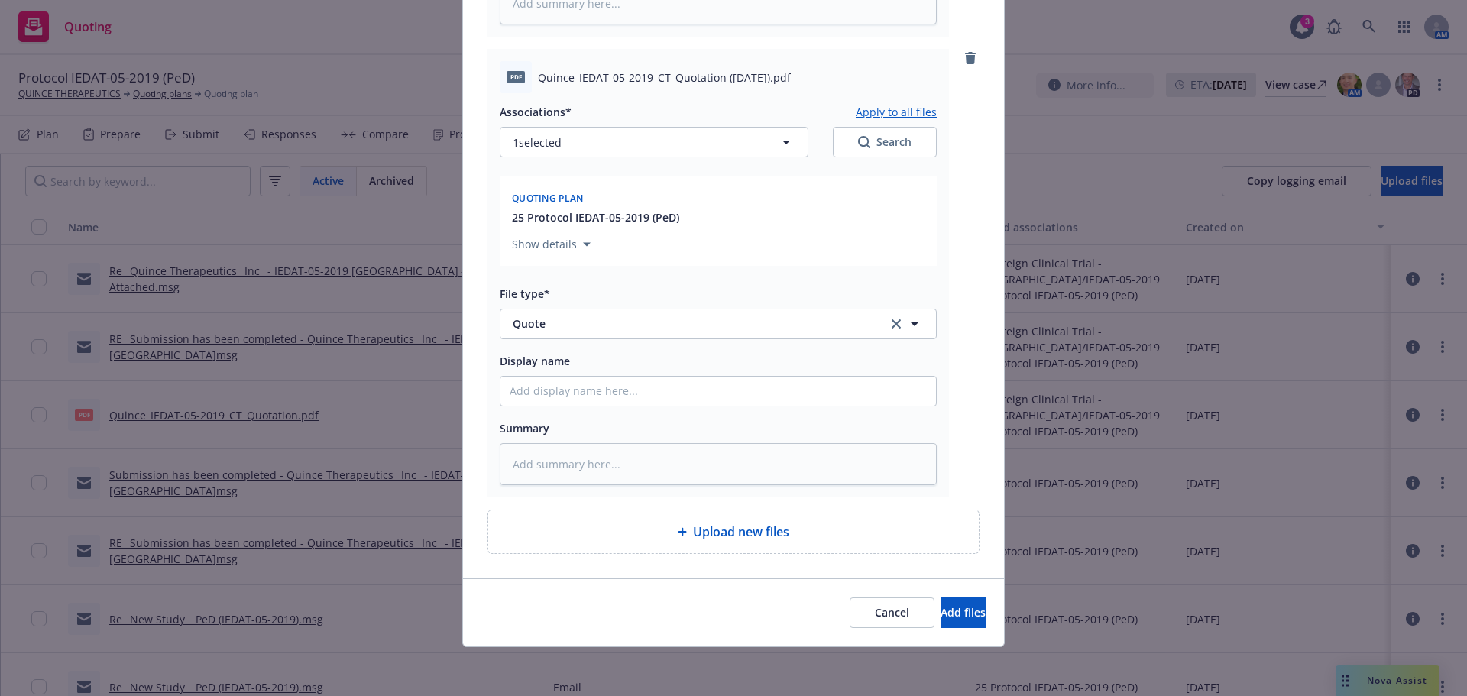
type textarea "x"
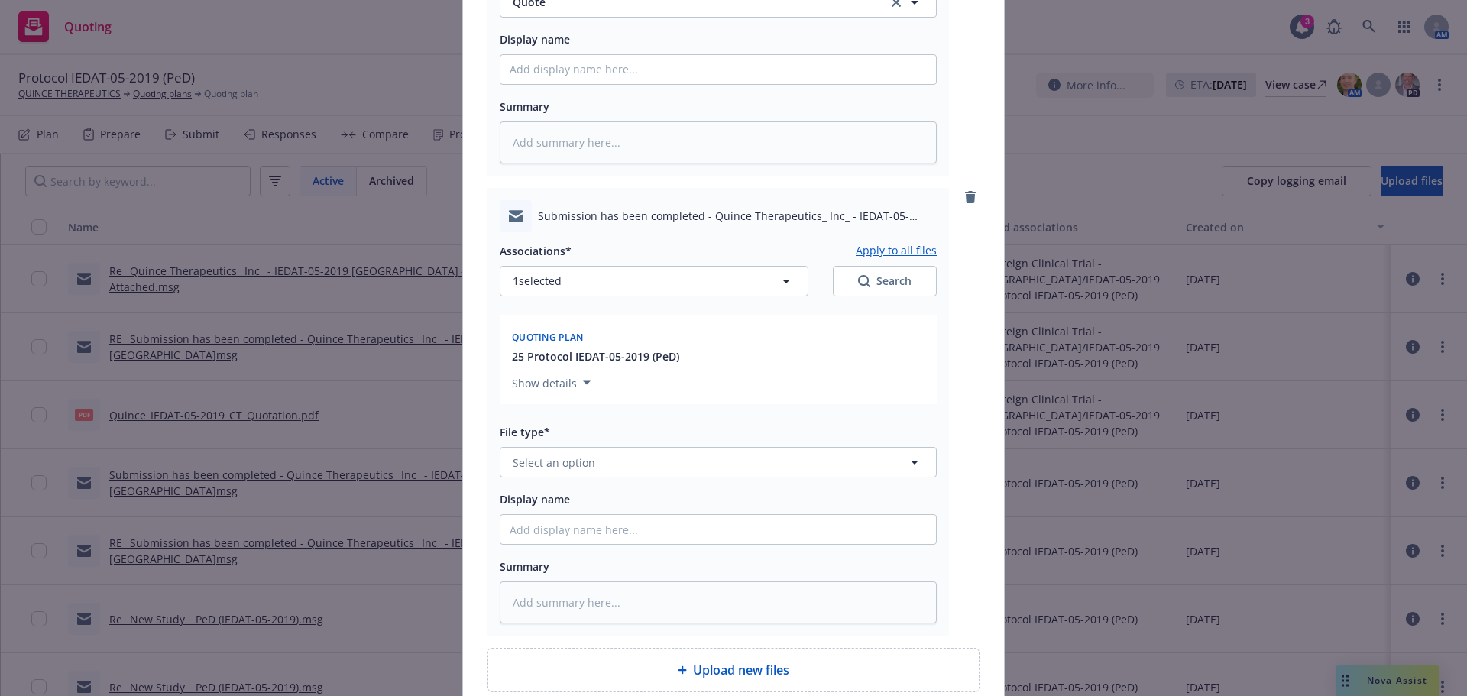
scroll to position [1509, 0]
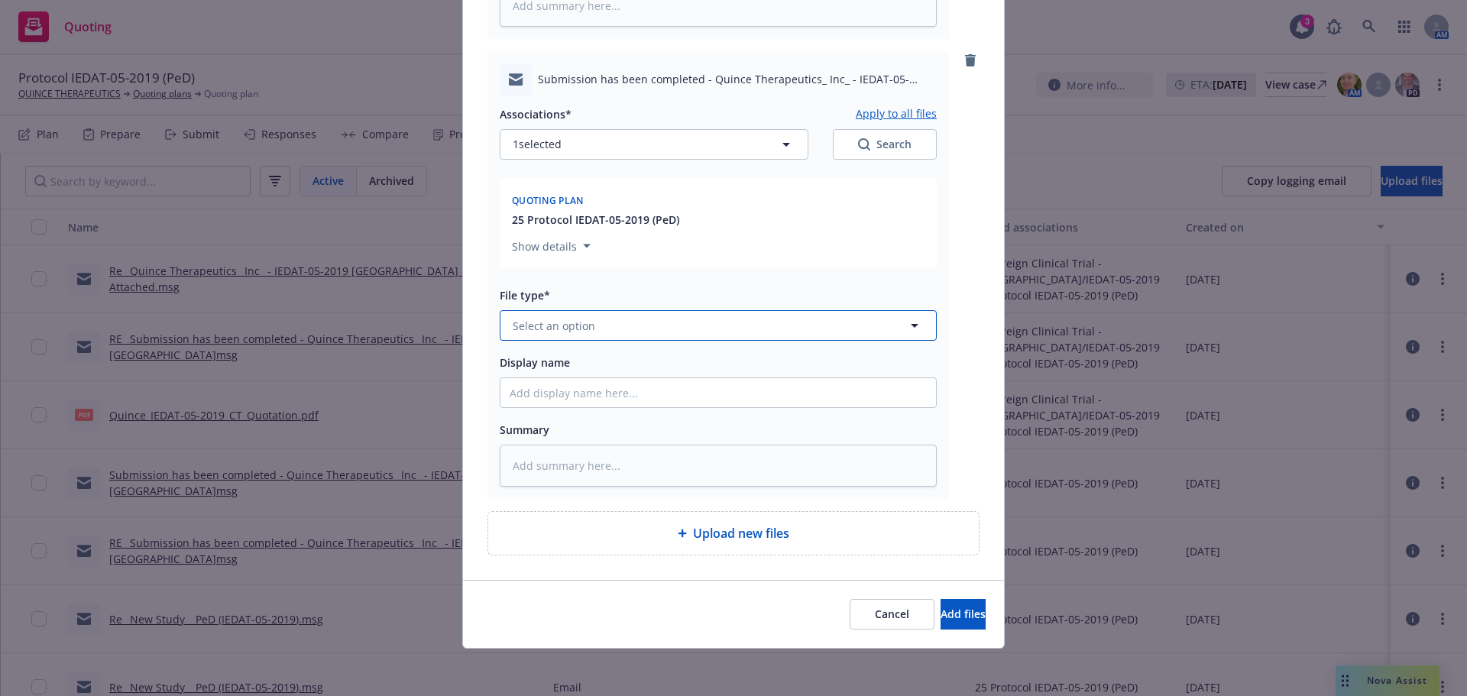
click at [604, 320] on button "Select an option" at bounding box center [718, 325] width 437 height 31
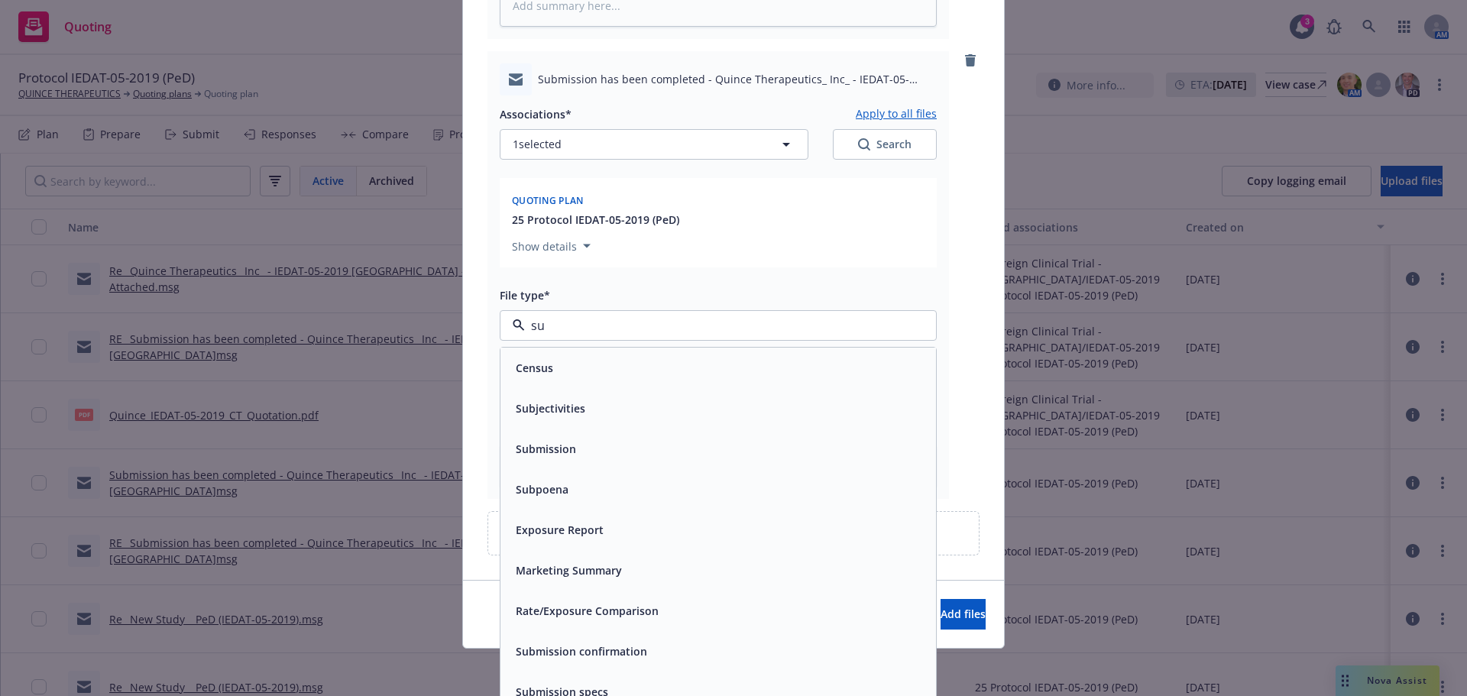
type input "sub"
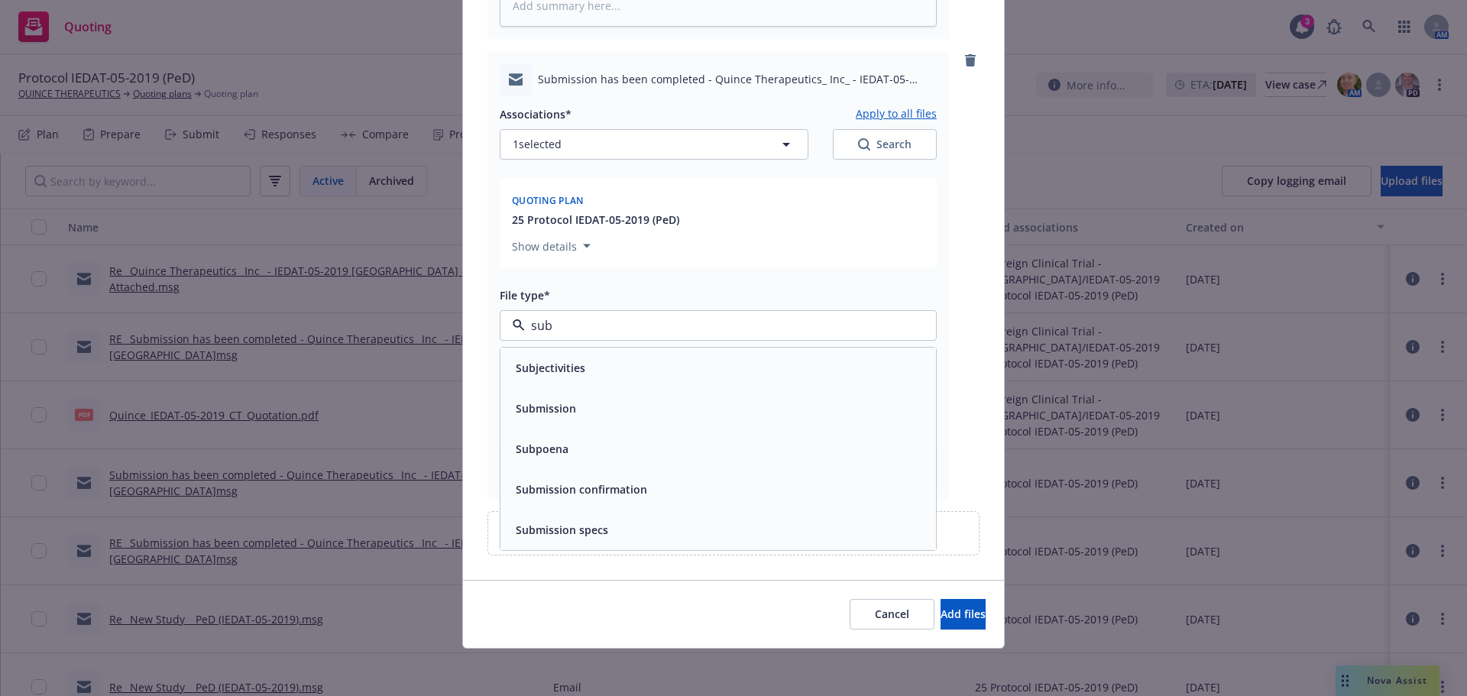
click at [605, 413] on div "Submission" at bounding box center [718, 408] width 417 height 22
type textarea "x"
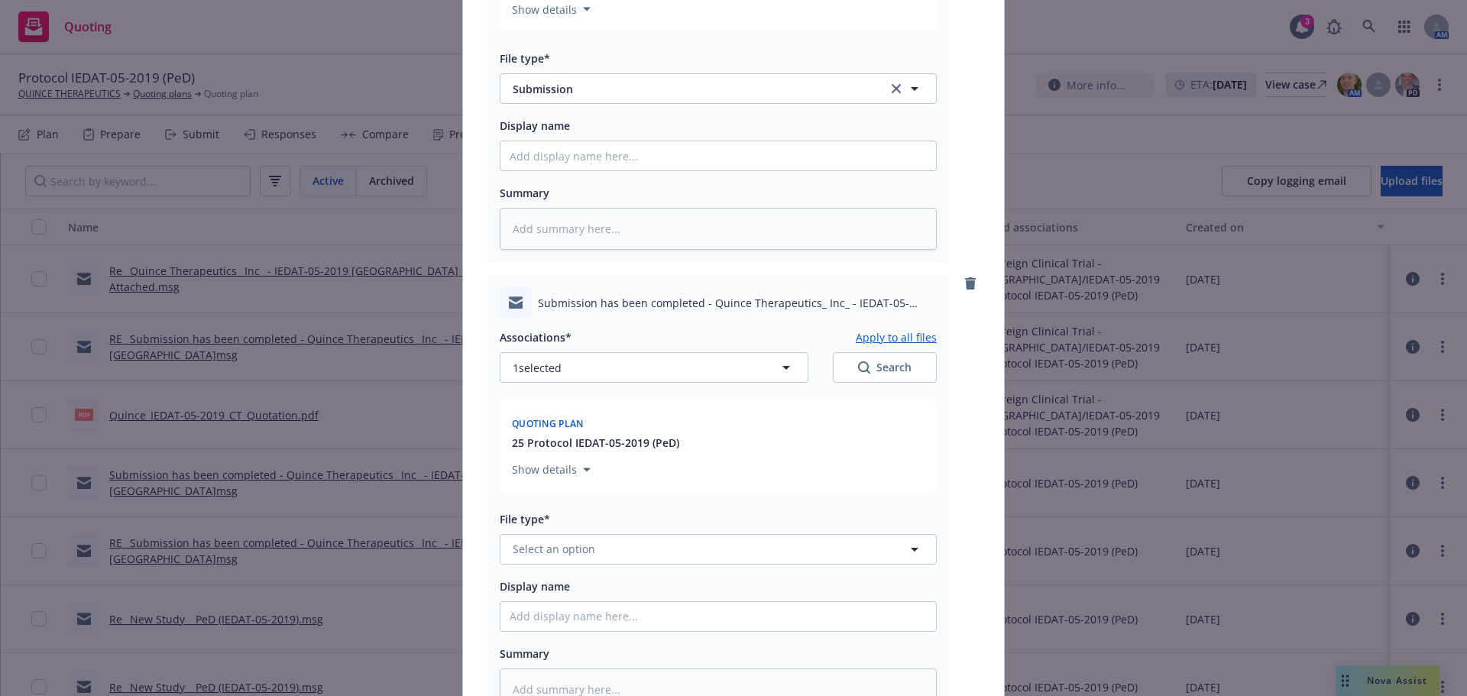
scroll to position [1968, 0]
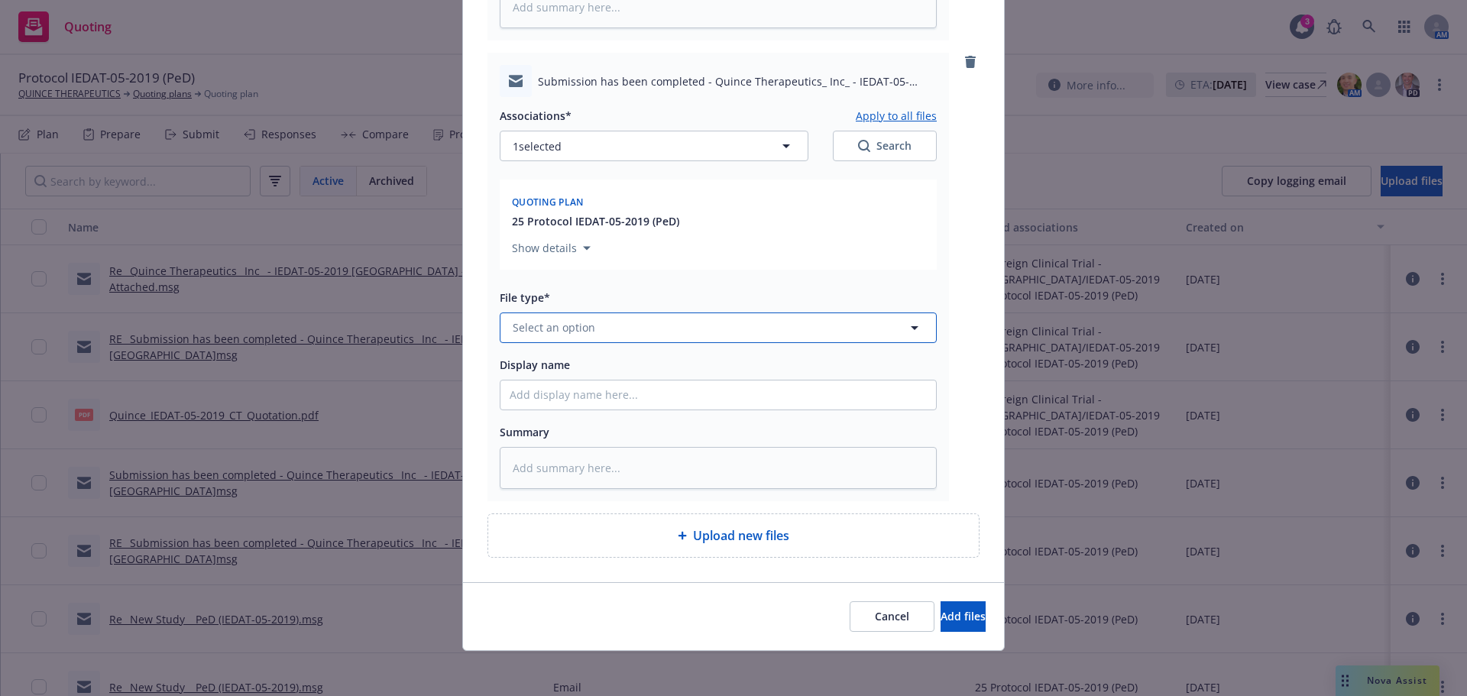
click at [596, 317] on button "Select an option" at bounding box center [718, 328] width 437 height 31
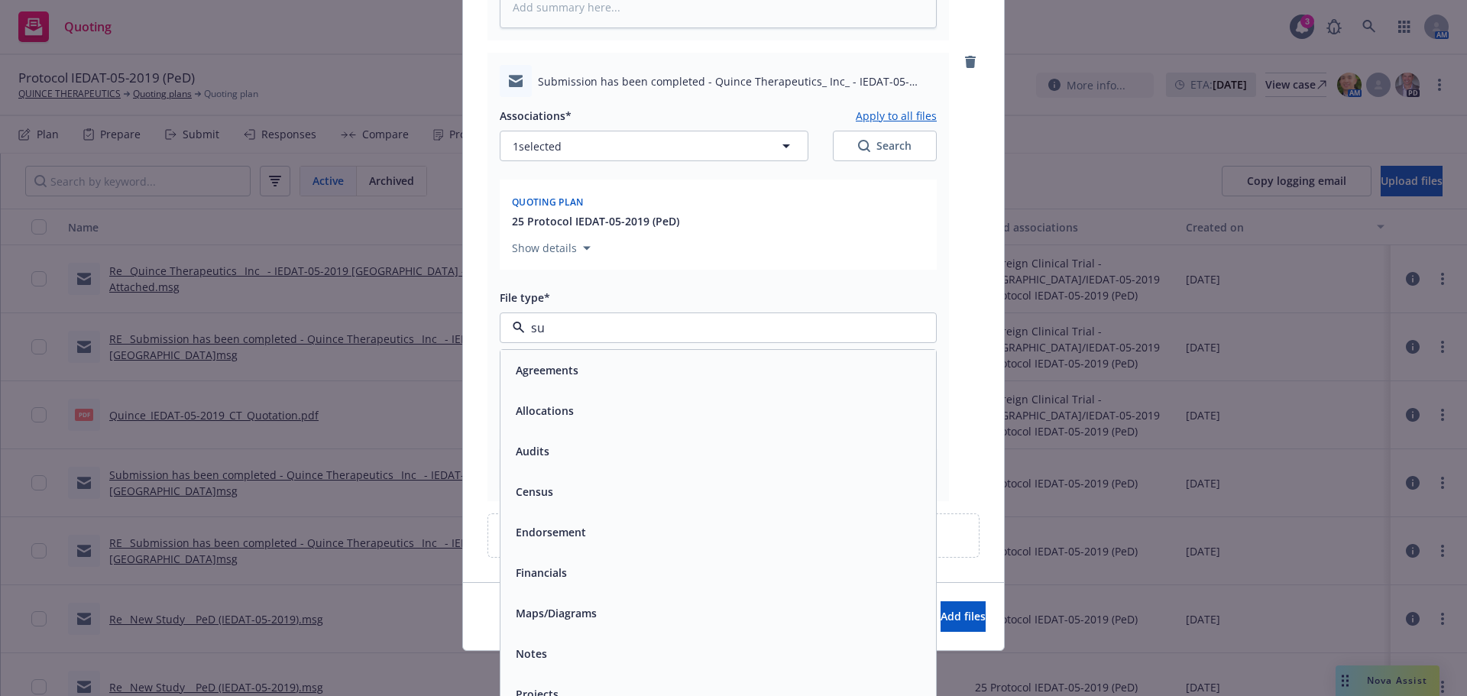
type input "sub"
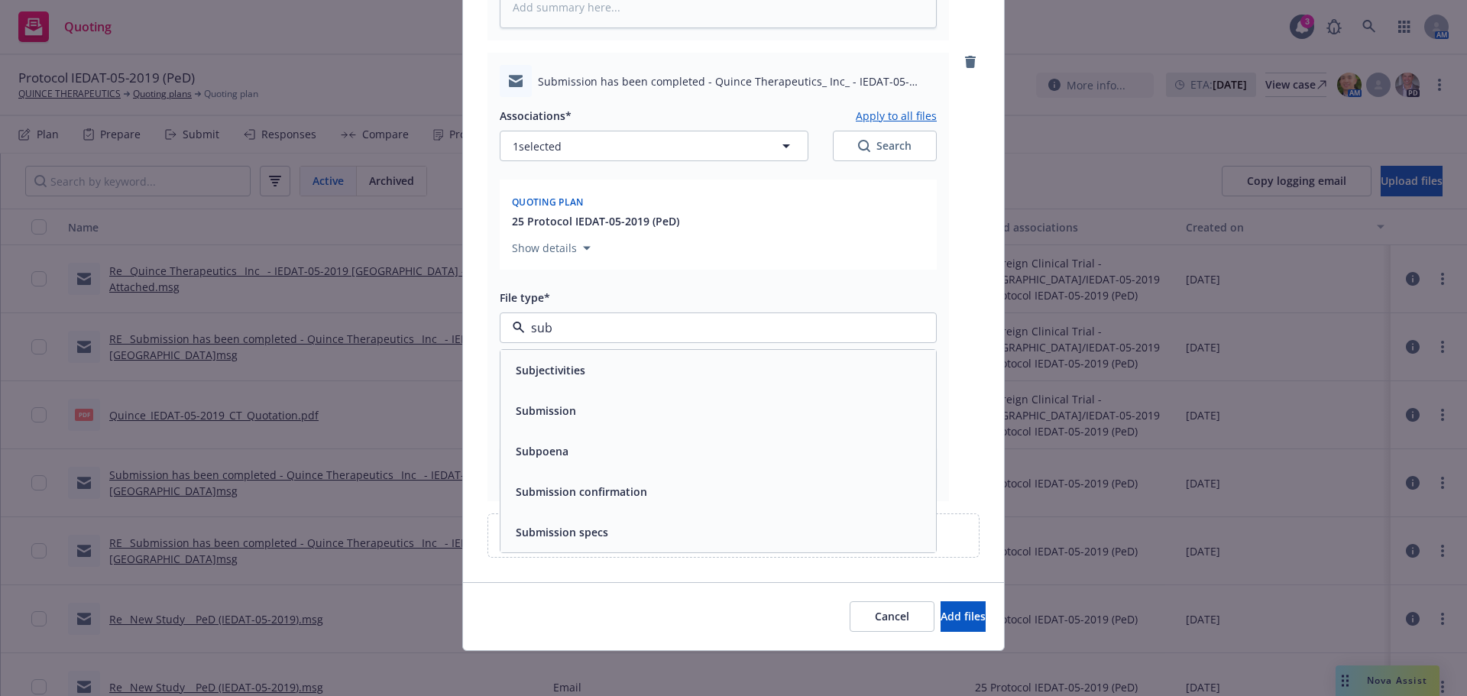
drag, startPoint x: 649, startPoint y: 403, endPoint x: 632, endPoint y: 404, distance: 16.8
click at [648, 403] on div "Submission" at bounding box center [718, 411] width 417 height 22
type textarea "x"
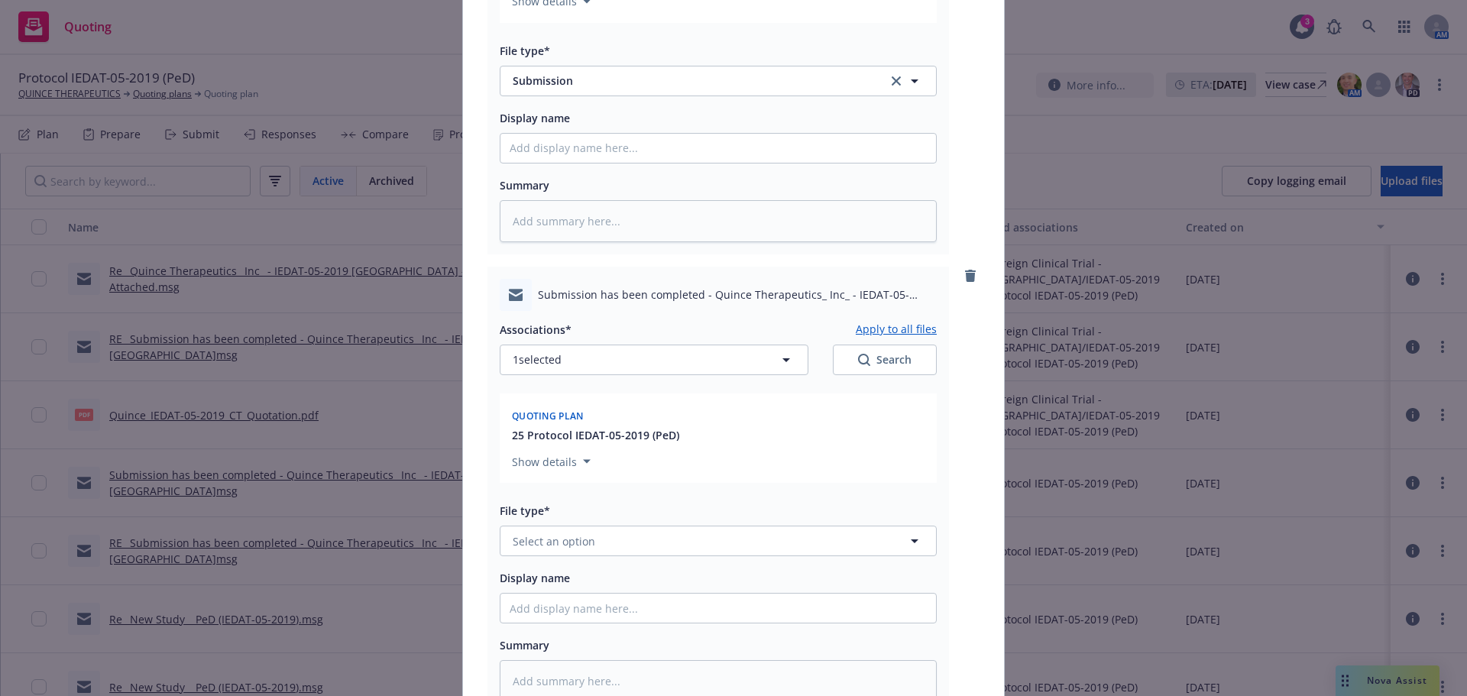
scroll to position [2350, 0]
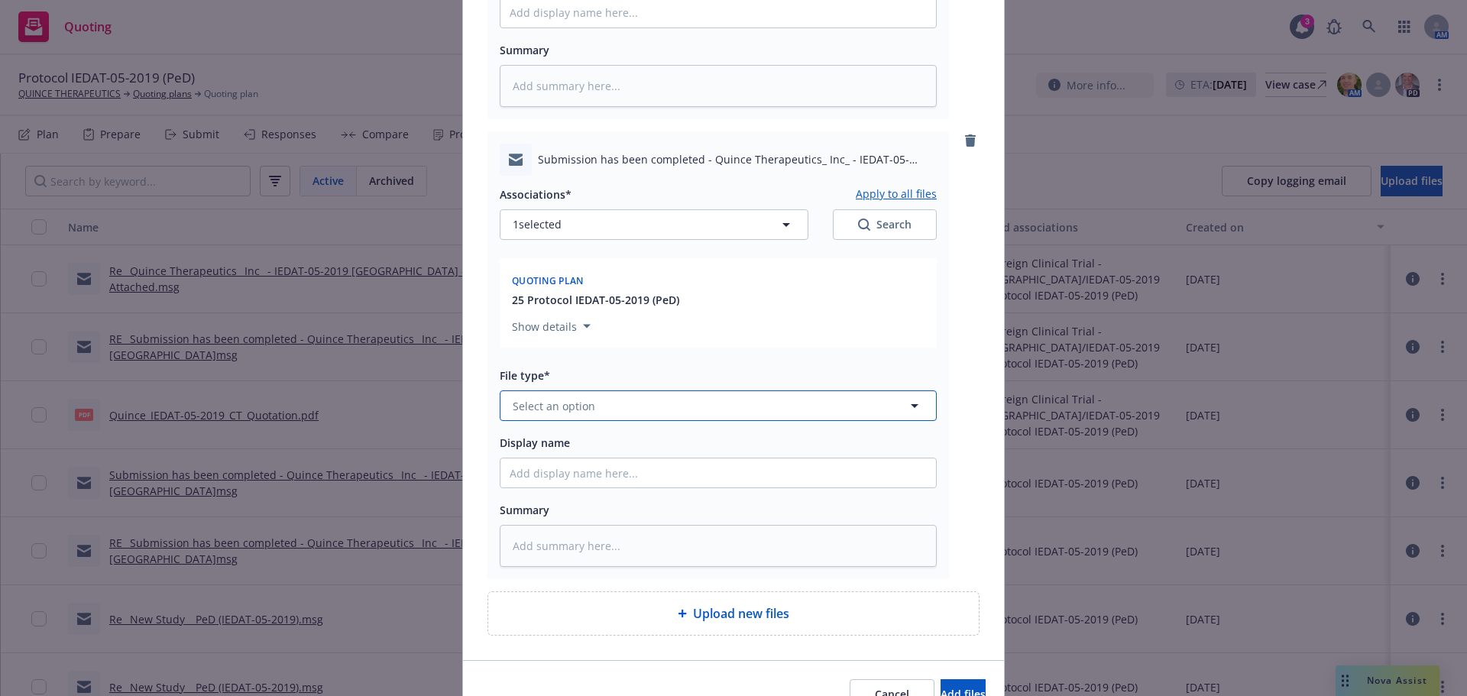
click at [588, 406] on button "Select an option" at bounding box center [718, 405] width 437 height 31
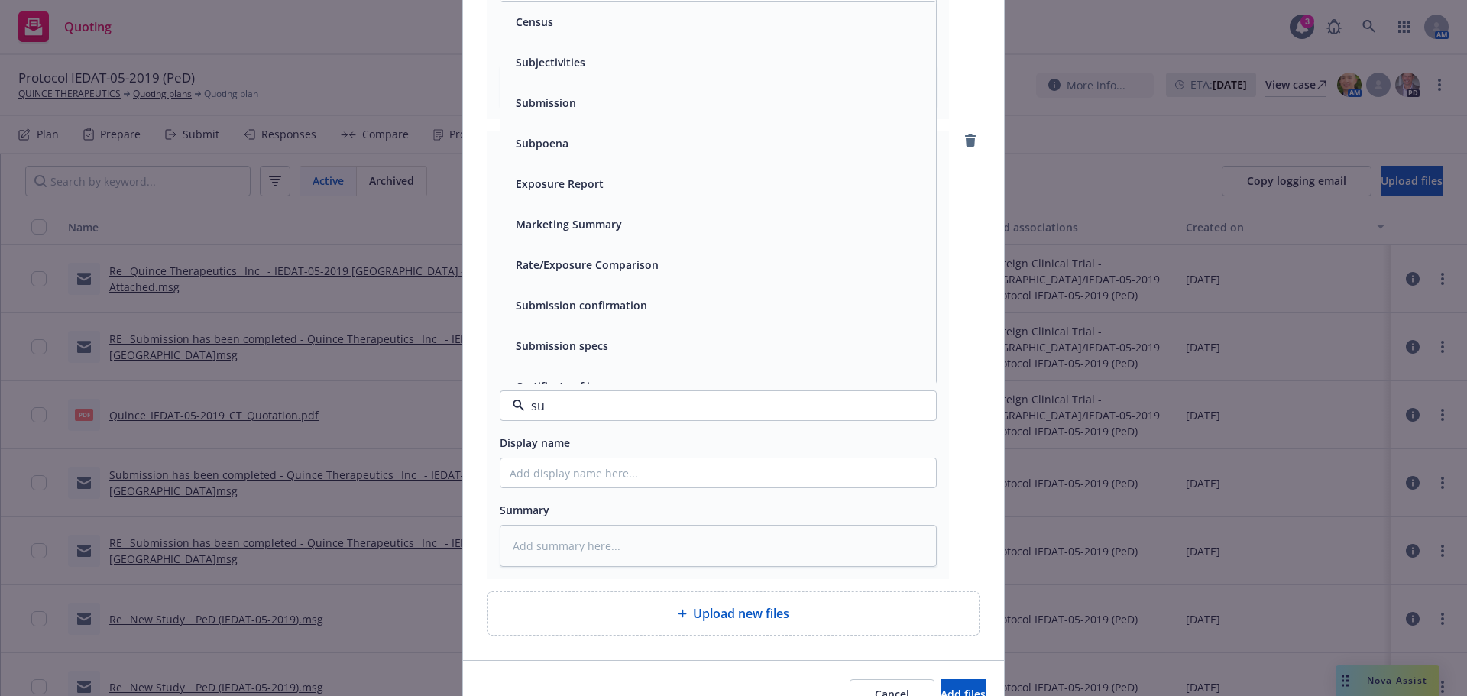
type input "sub"
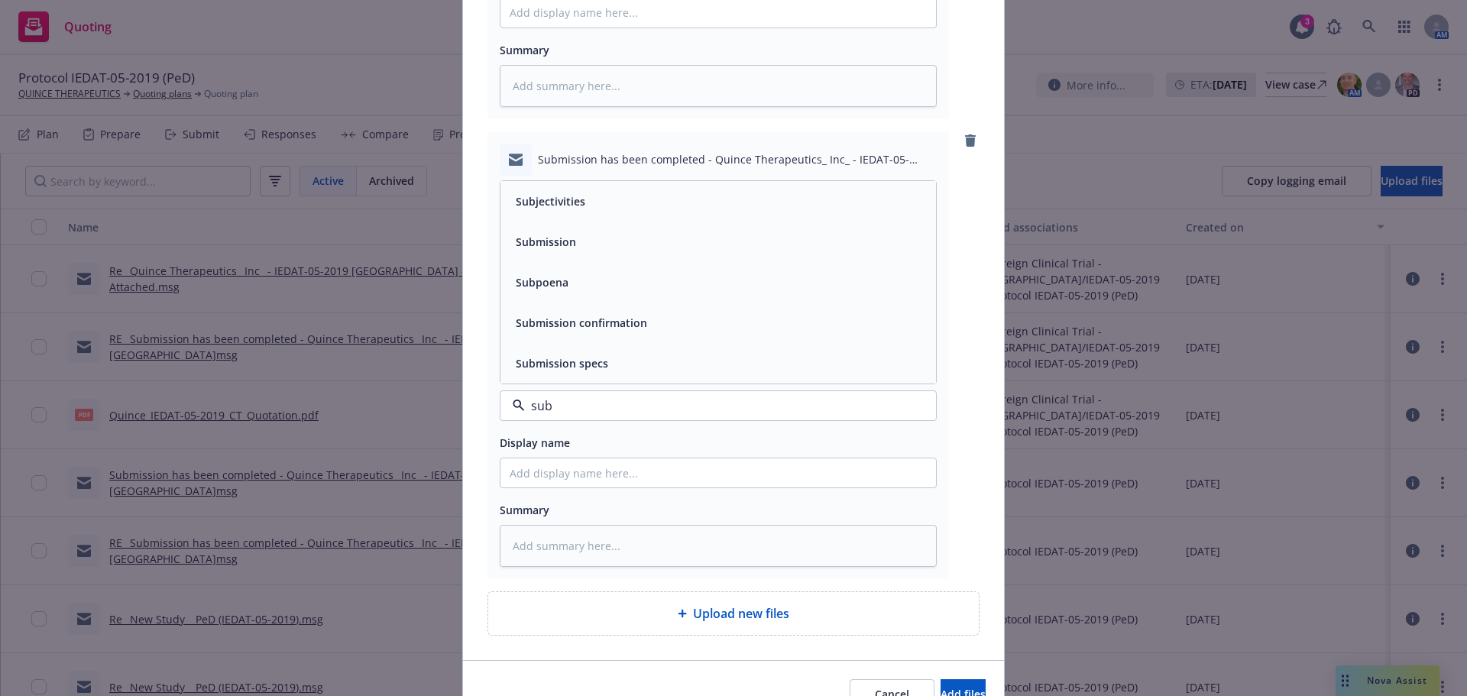
click at [593, 232] on div "Submission" at bounding box center [718, 242] width 417 height 22
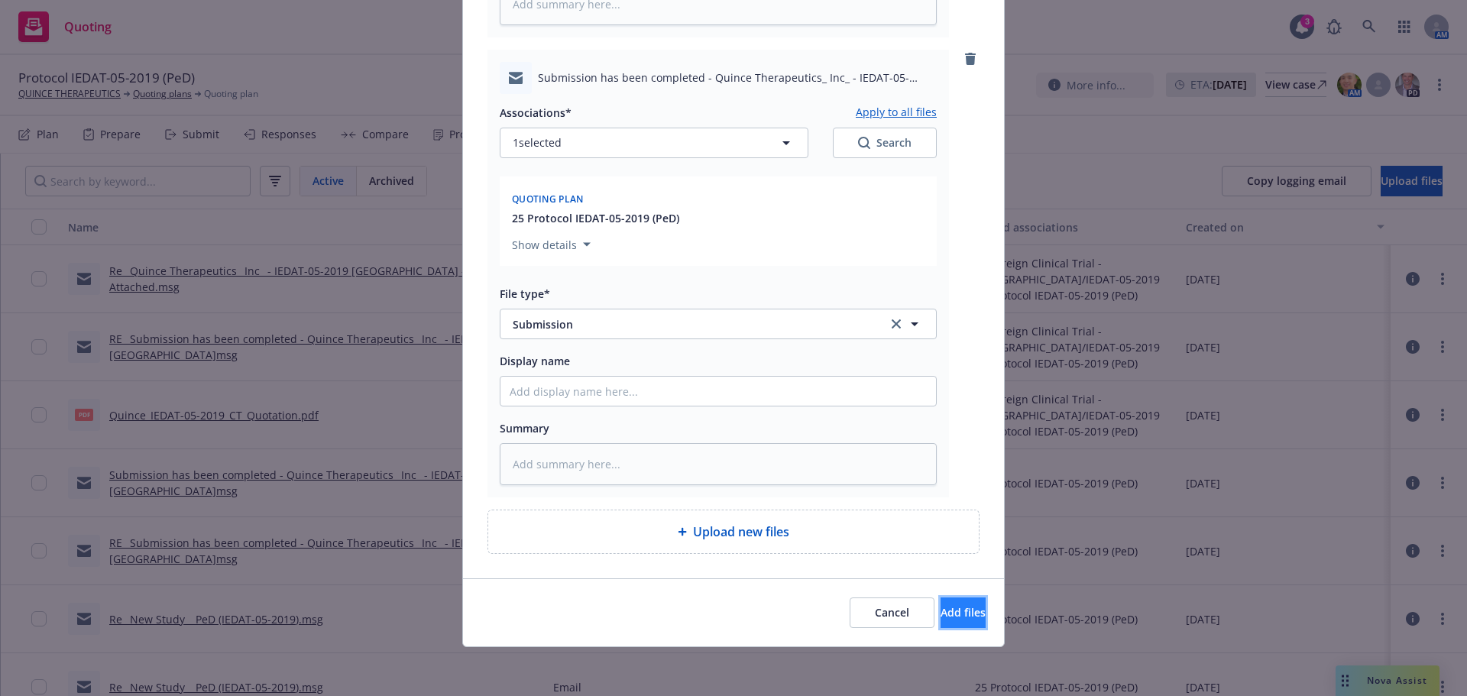
click at [941, 620] on span "Add files" at bounding box center [963, 612] width 45 height 15
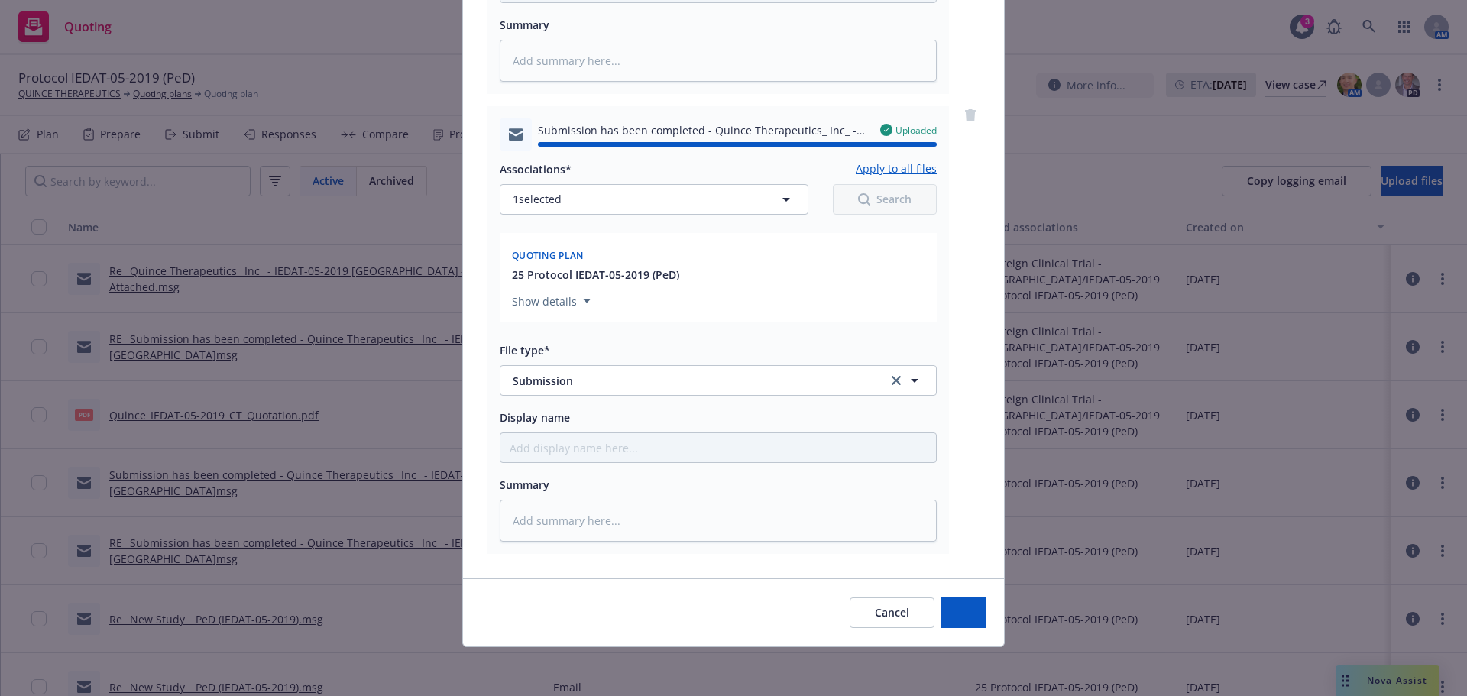
type textarea "x"
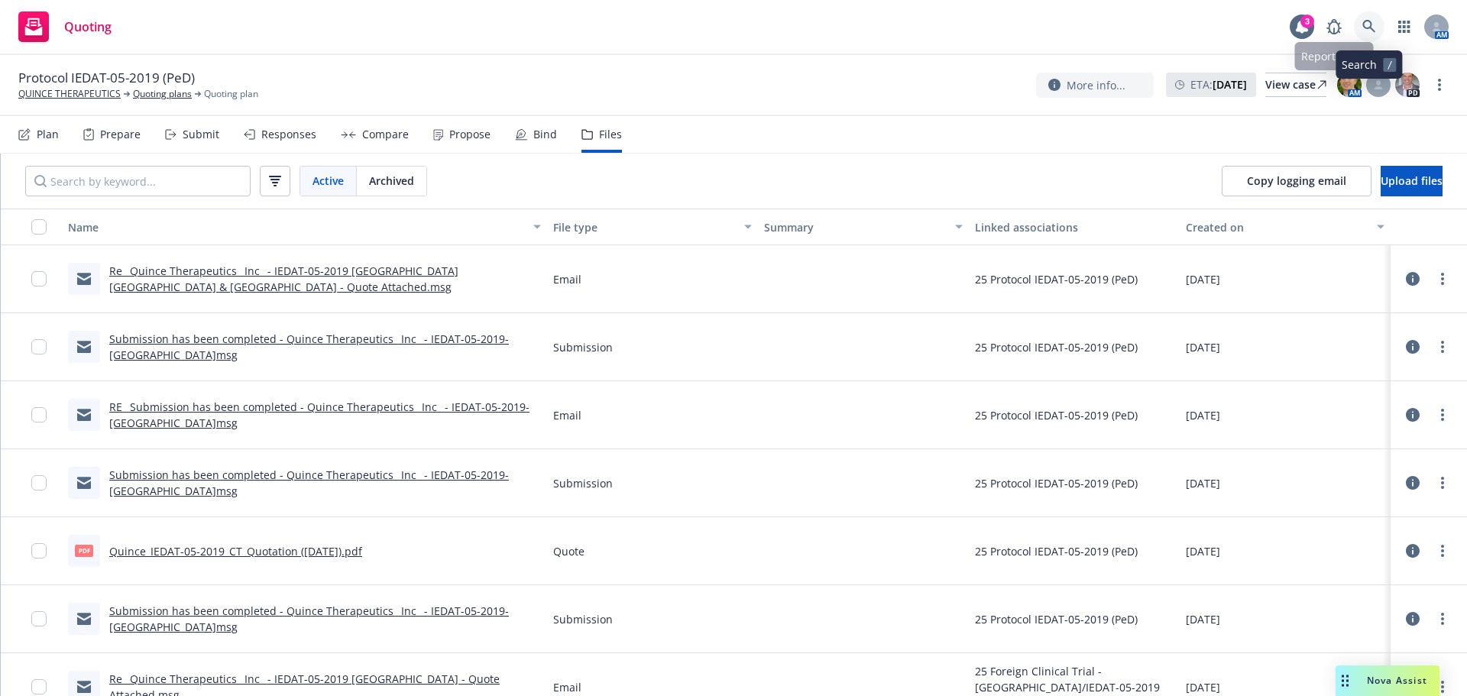
click at [1361, 24] on link at bounding box center [1369, 26] width 31 height 31
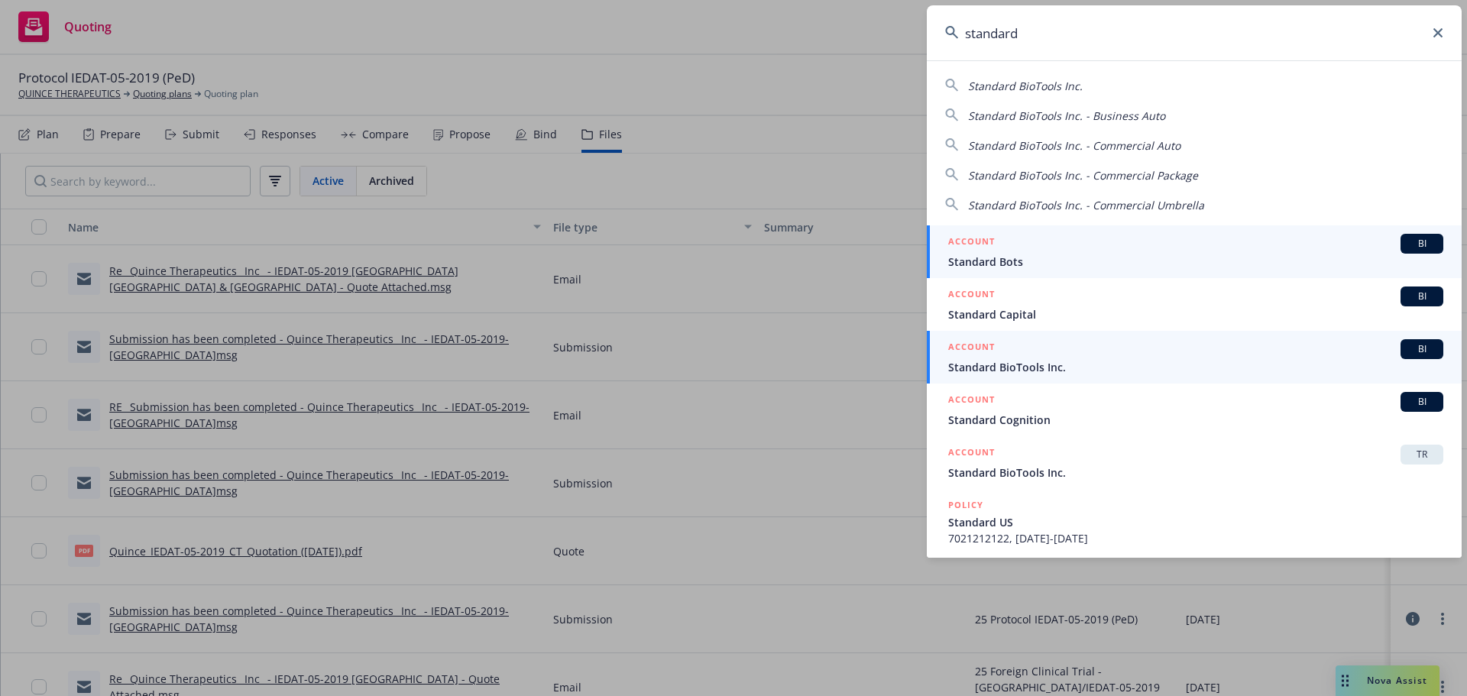
type input "standard"
click at [1077, 371] on span "Standard BioTools Inc." at bounding box center [1195, 367] width 495 height 16
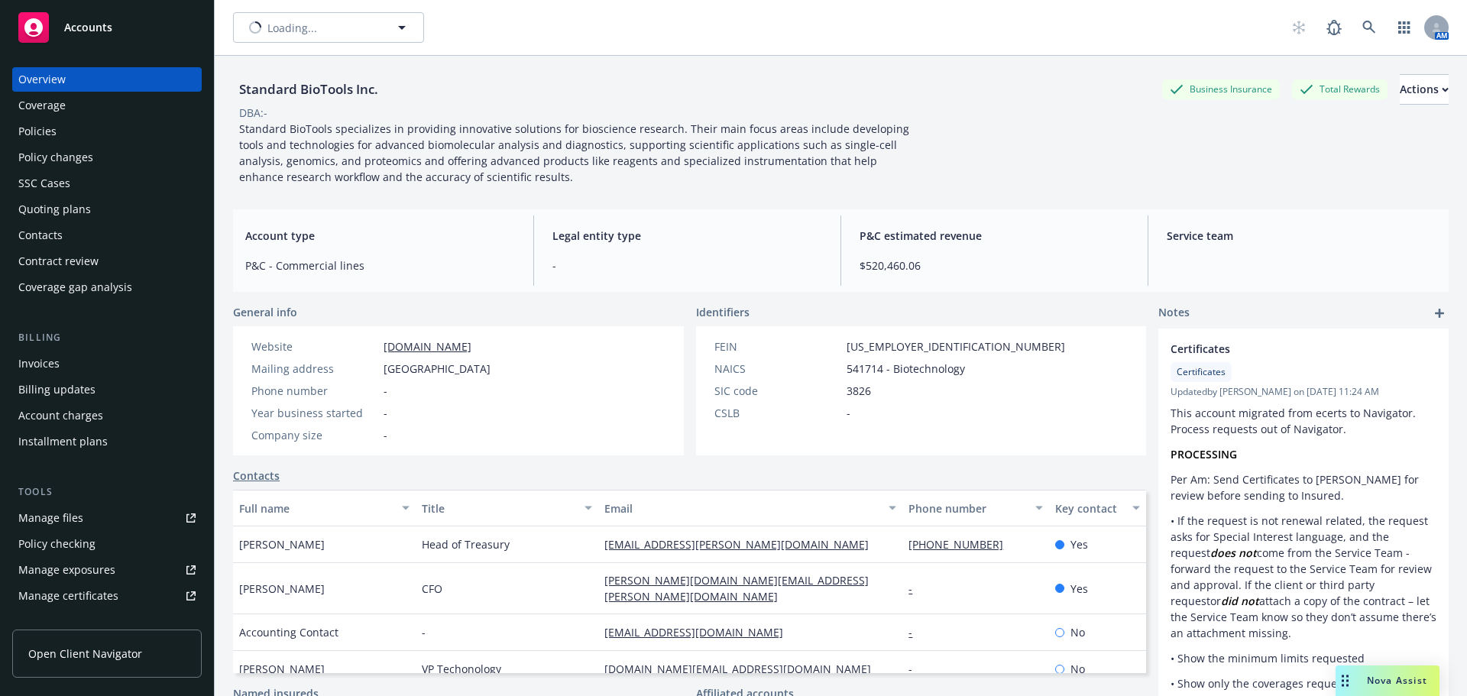
type input "Standard BioTools Inc."
click at [263, 24] on span "Standard BioTools Inc." at bounding box center [312, 28] width 132 height 16
type input "scleroderma"
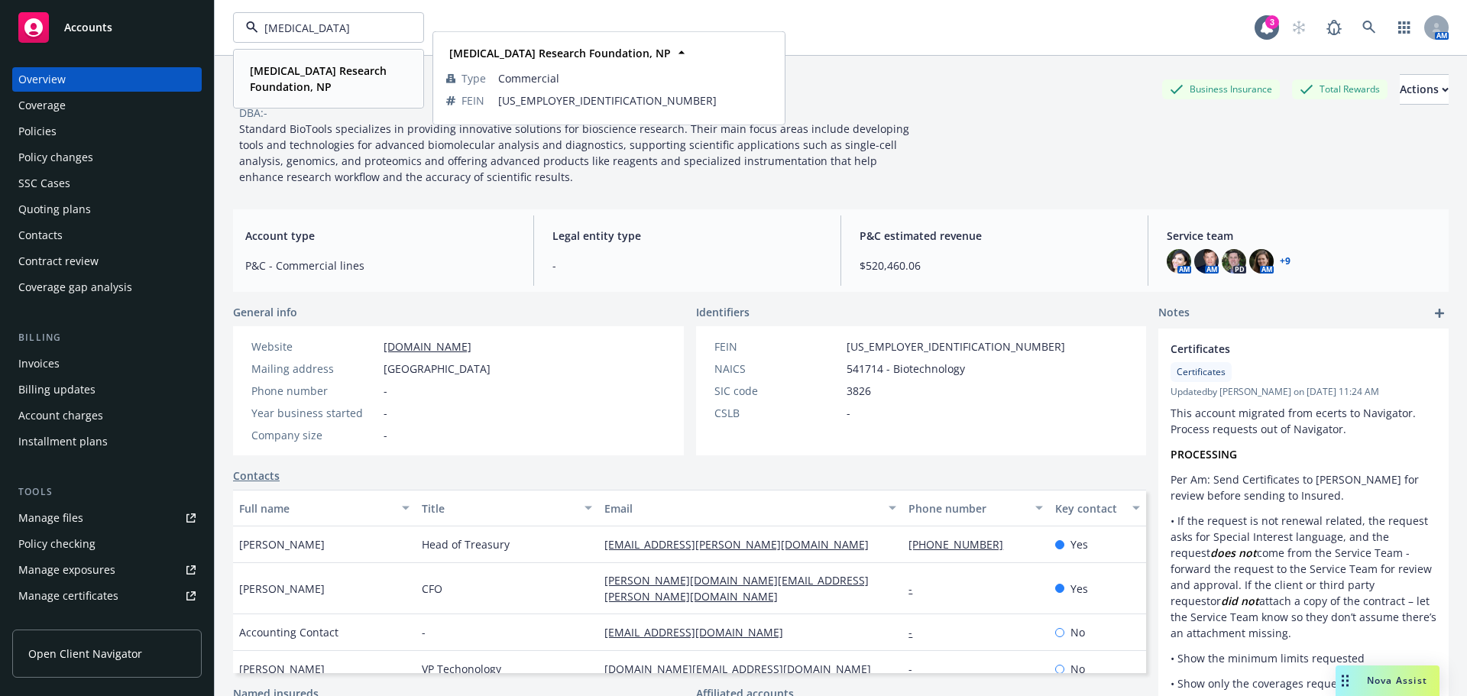
click at [293, 66] on strong "Scleroderma Research Foundation, NP" at bounding box center [318, 78] width 137 height 31
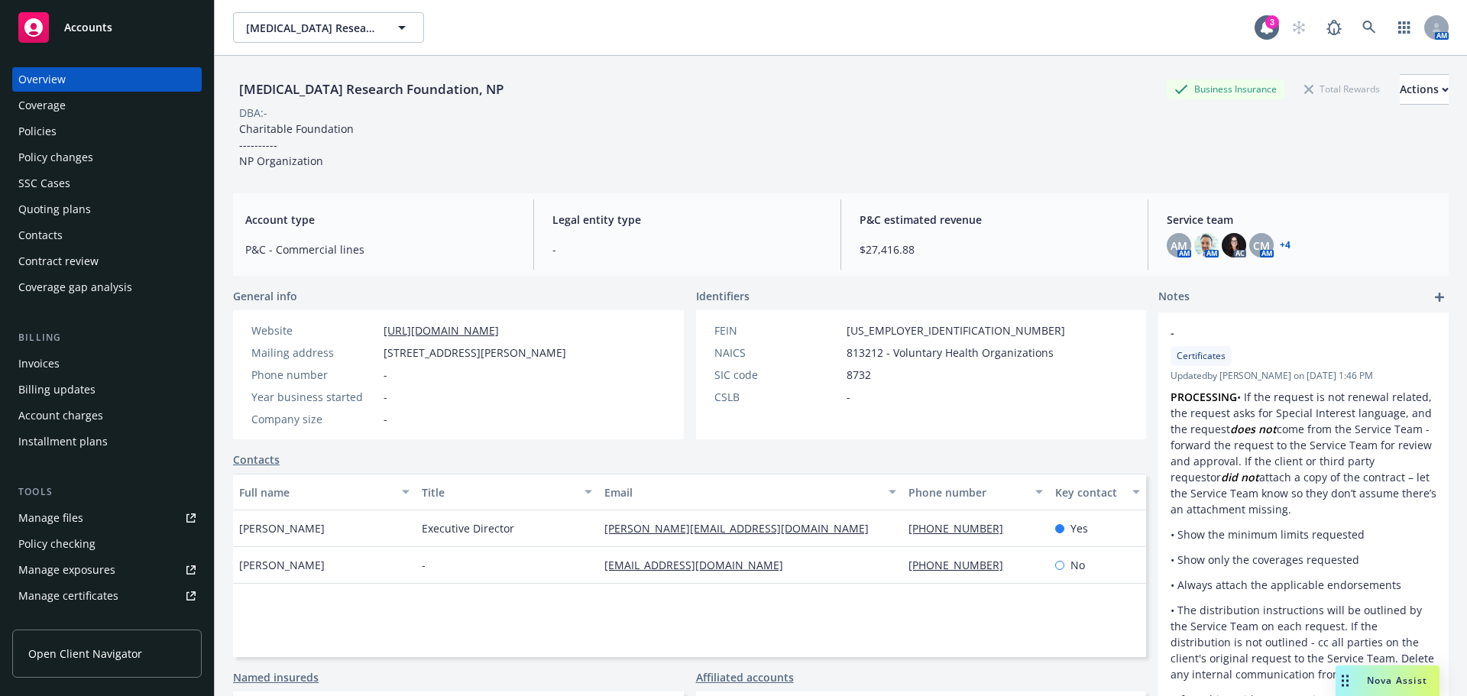
click at [75, 203] on div "Quoting plans" at bounding box center [54, 209] width 73 height 24
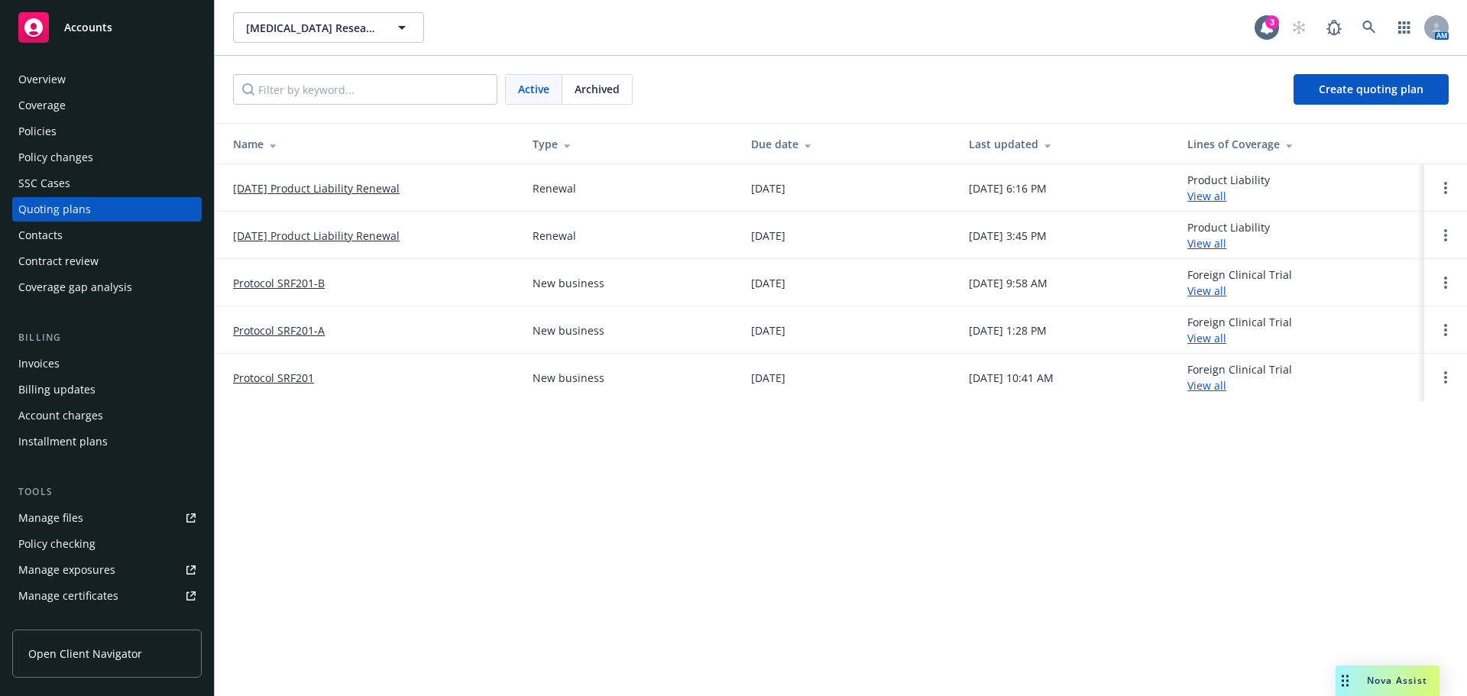
click at [350, 188] on link "10/31/25 Product Liability Renewal" at bounding box center [316, 188] width 167 height 16
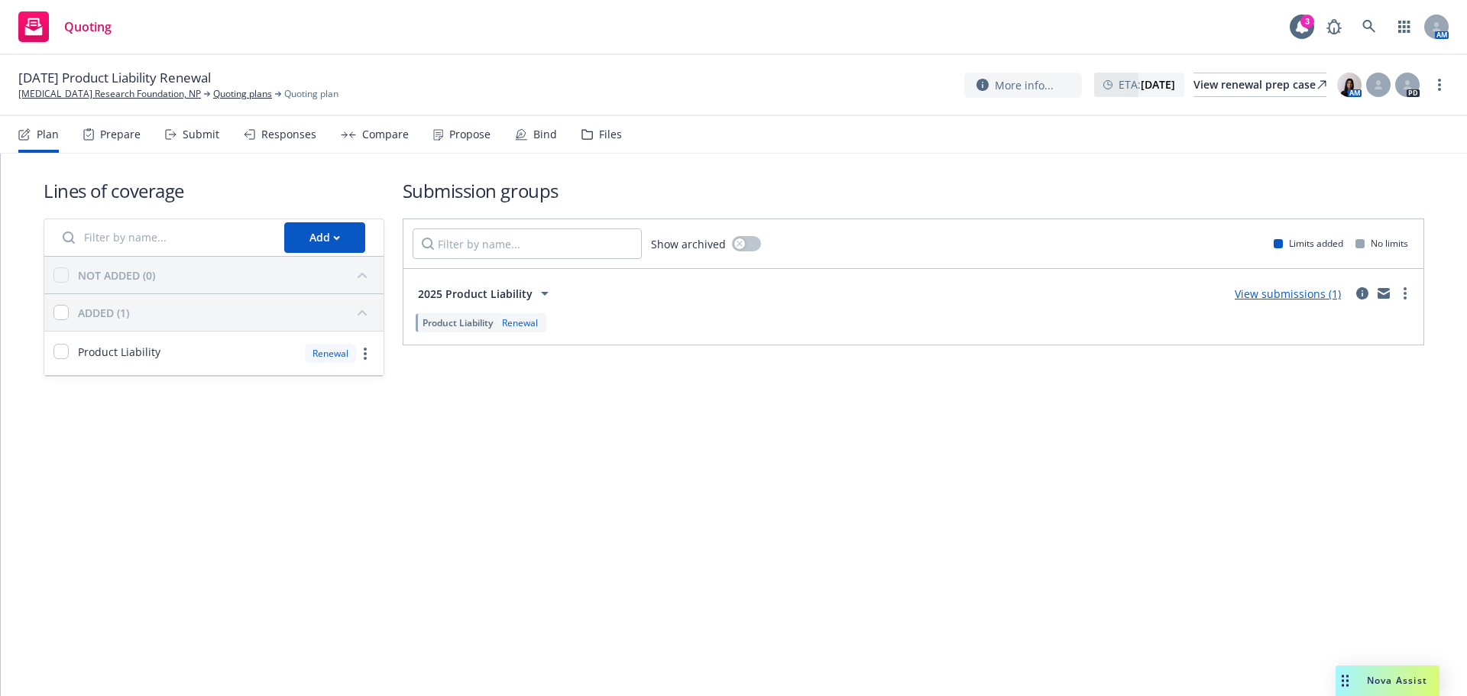
click at [604, 138] on div "Files" at bounding box center [610, 134] width 23 height 12
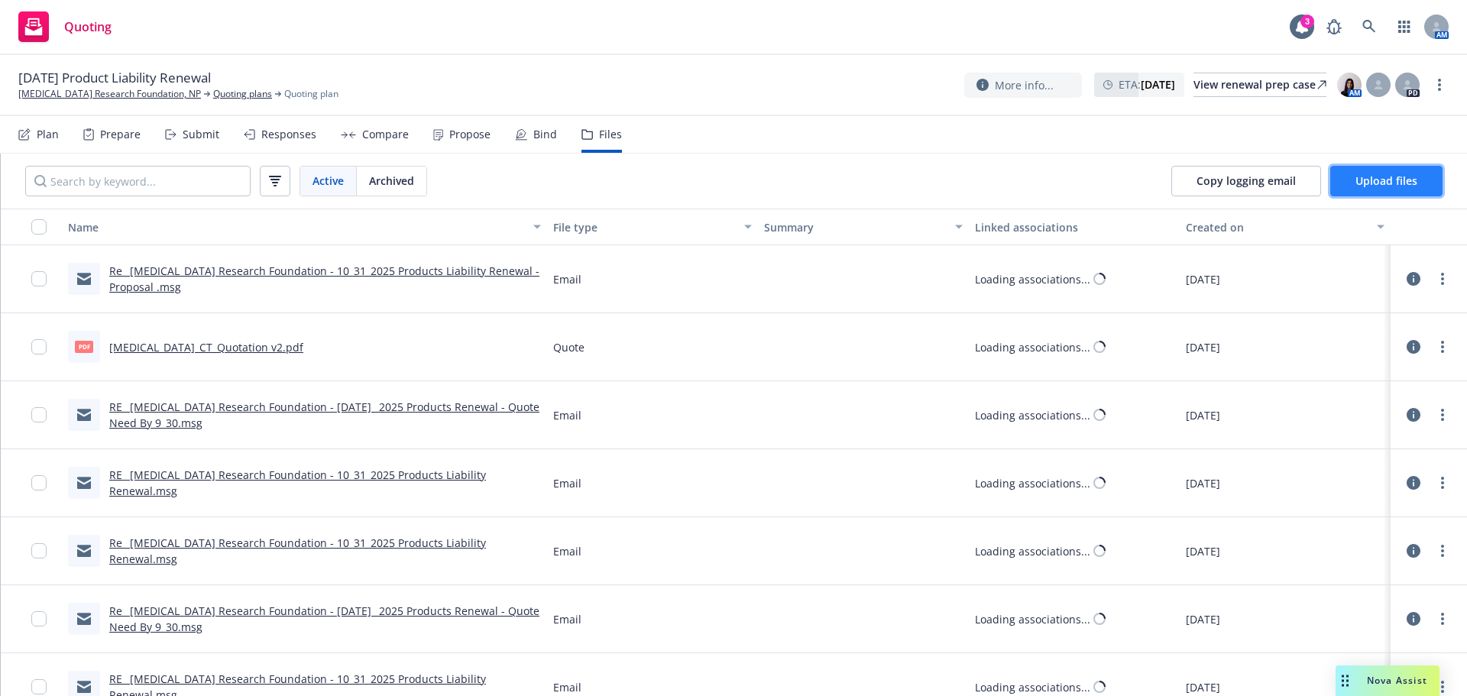
click at [1371, 167] on button "Upload files" at bounding box center [1386, 181] width 112 height 31
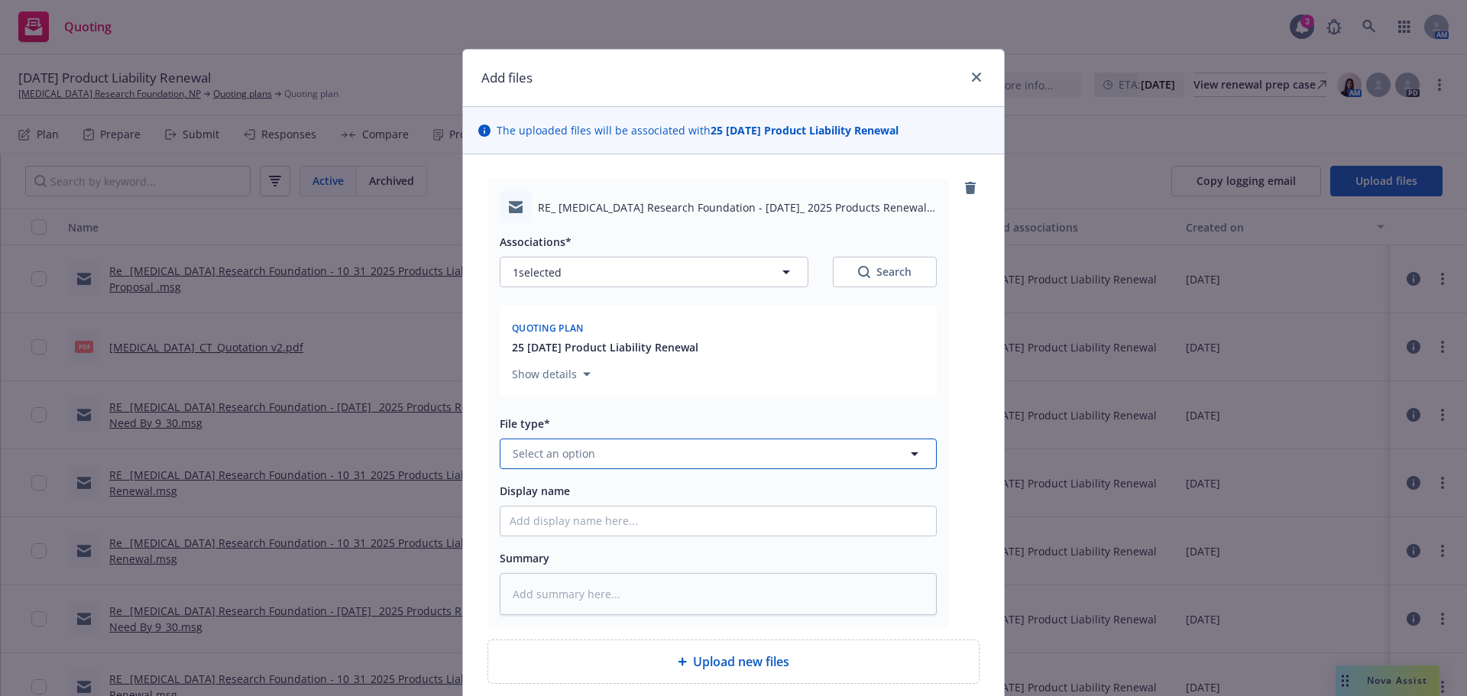
click at [620, 452] on button "Select an option" at bounding box center [718, 454] width 437 height 31
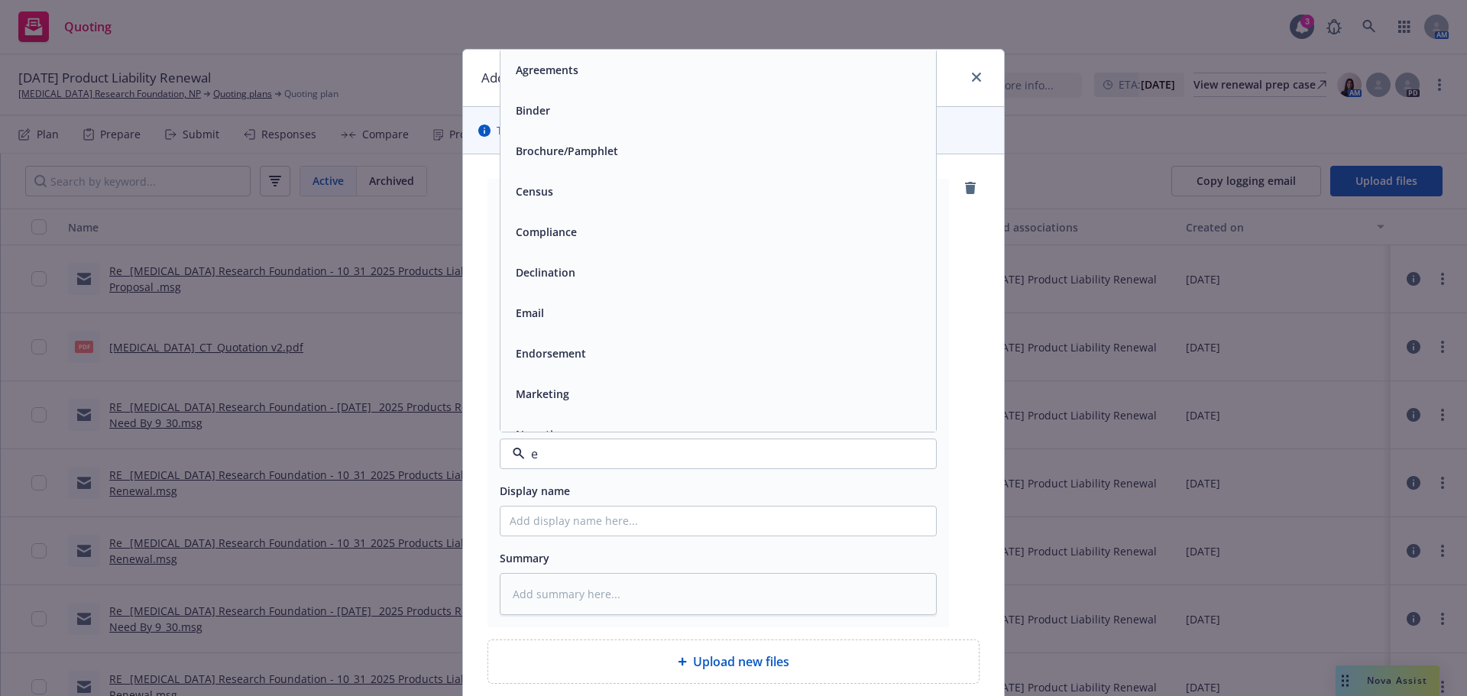
type input "em"
click at [579, 111] on div "Email" at bounding box center [718, 110] width 417 height 22
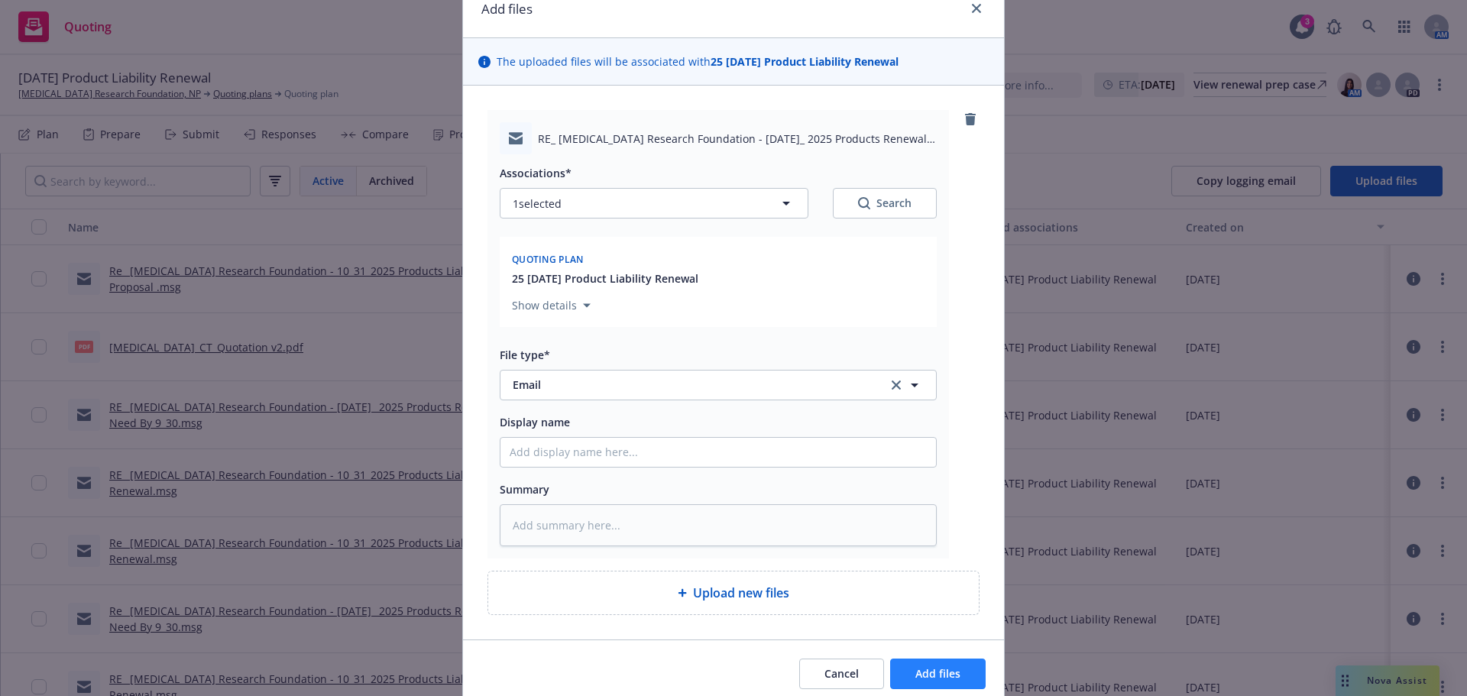
scroll to position [130, 0]
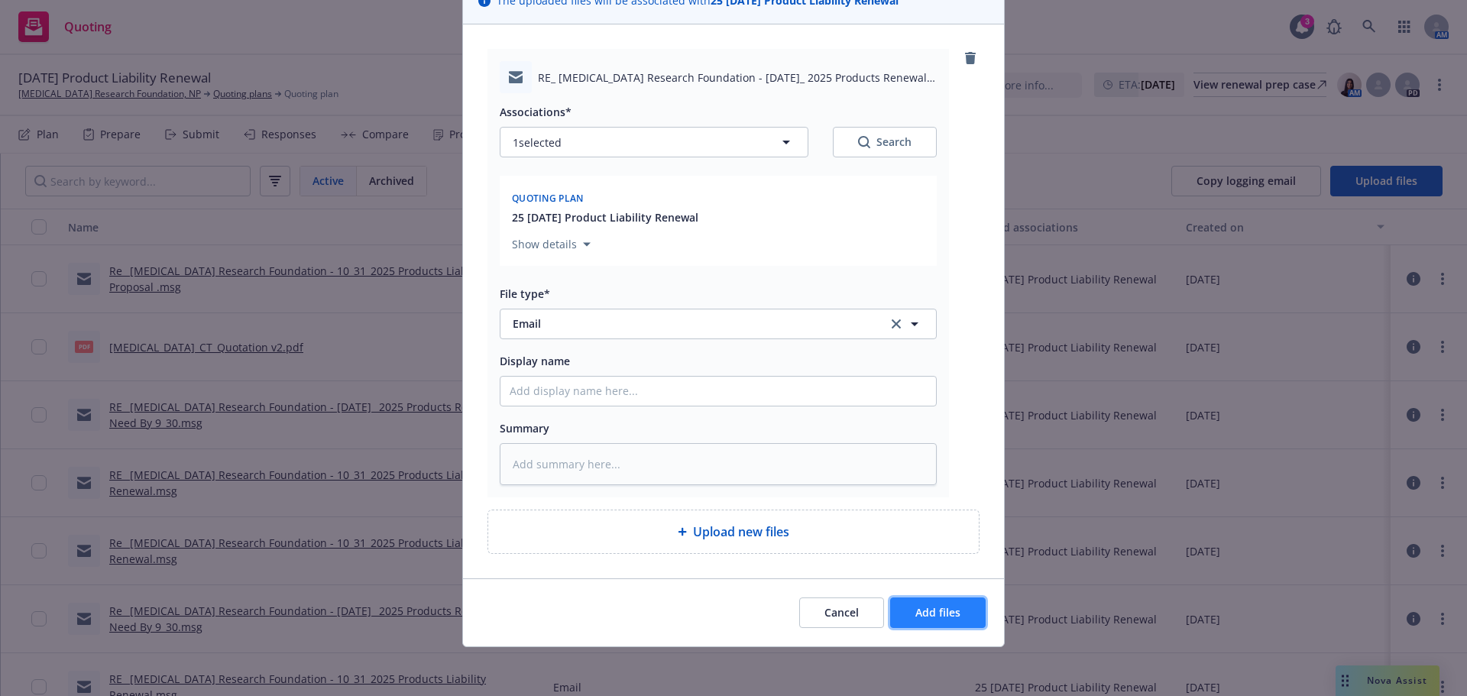
click at [932, 609] on span "Add files" at bounding box center [937, 612] width 45 height 15
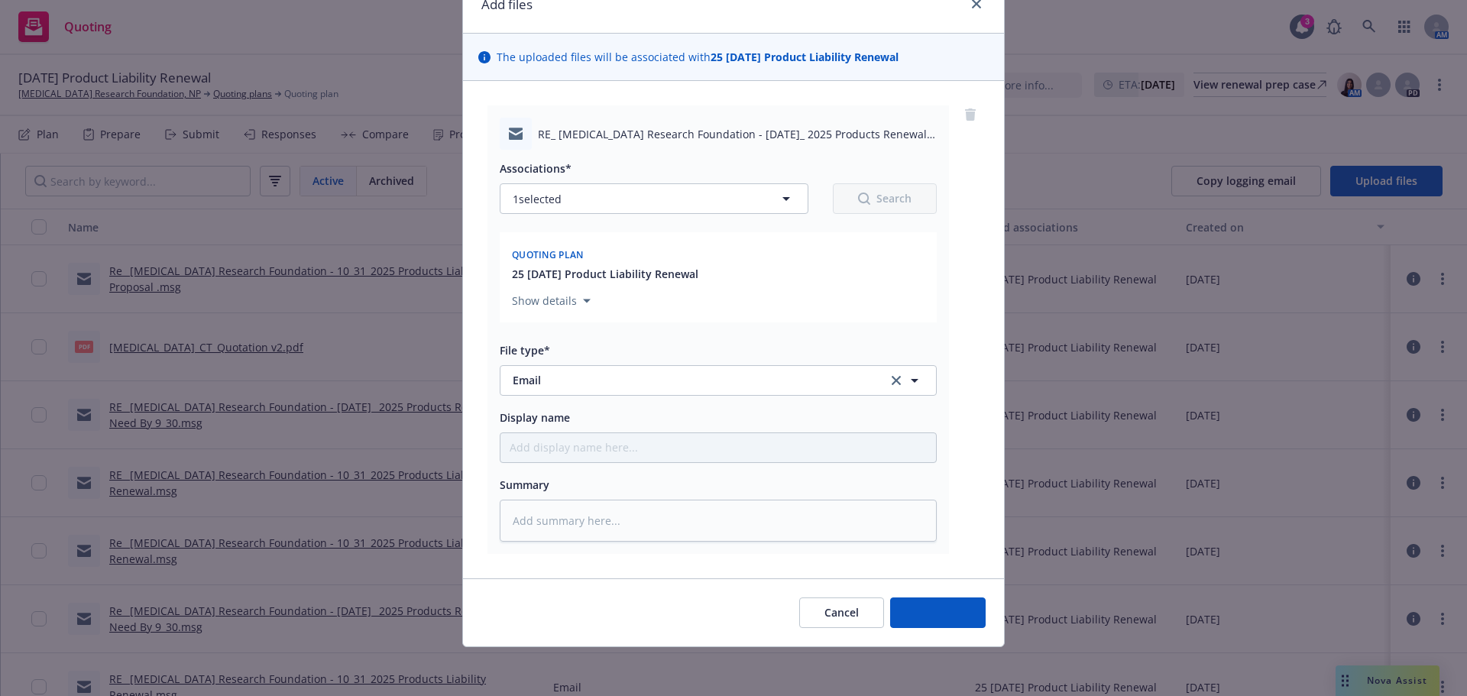
scroll to position [73, 0]
type textarea "x"
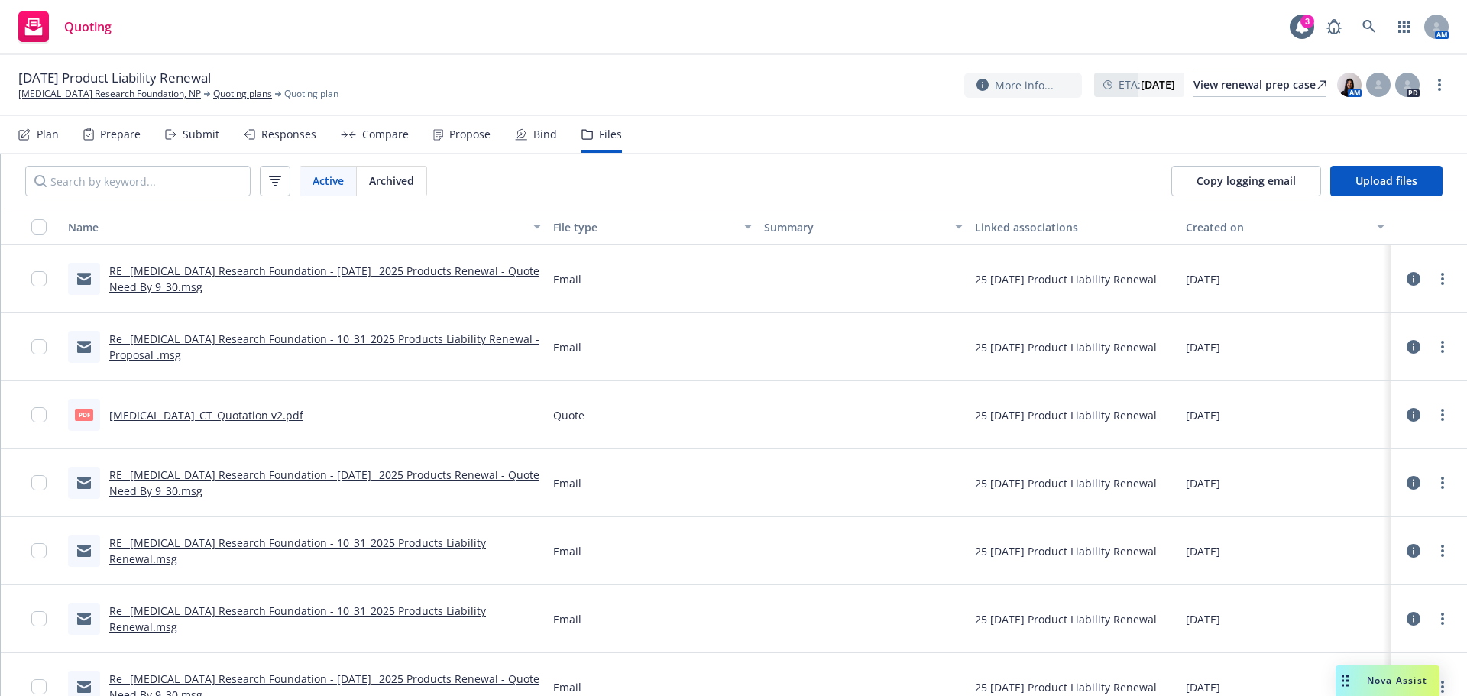
click at [180, 414] on link "Scleroderma_CT_Quotation v2.pdf" at bounding box center [206, 415] width 194 height 15
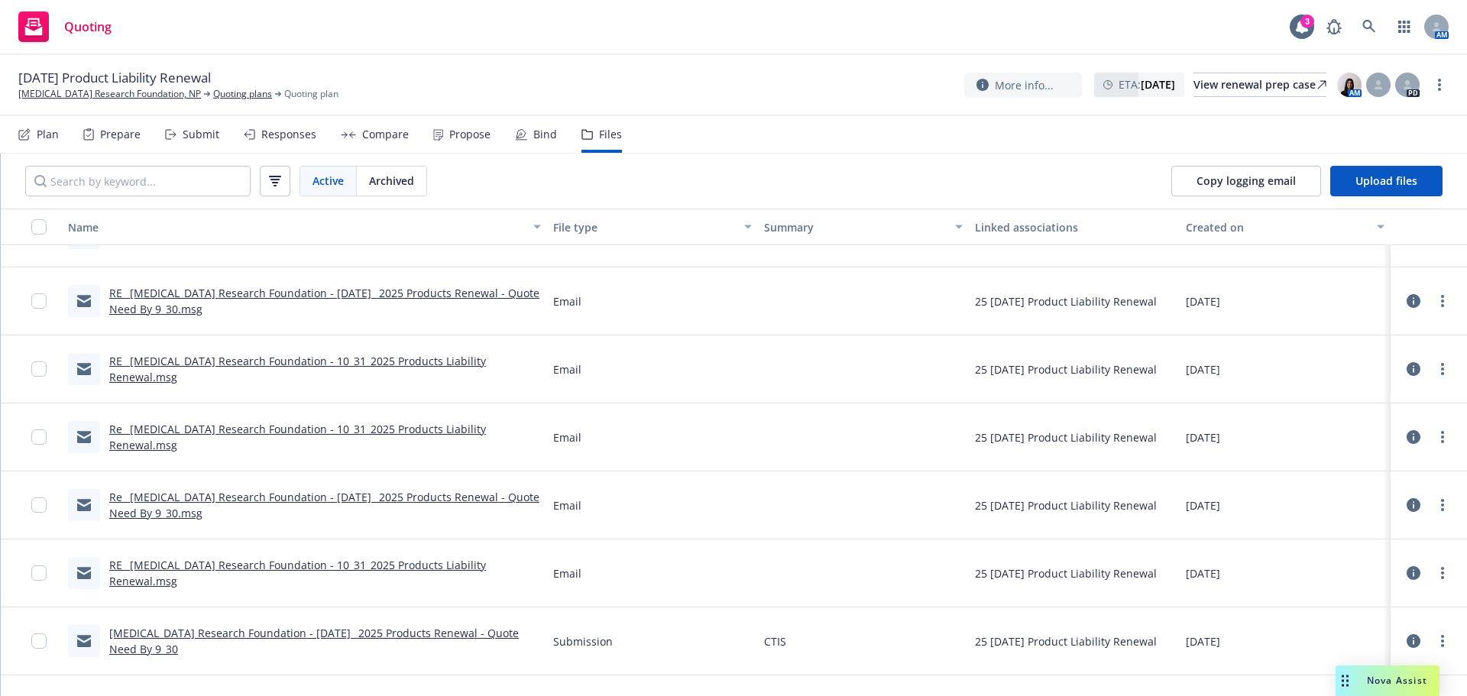
scroll to position [0, 0]
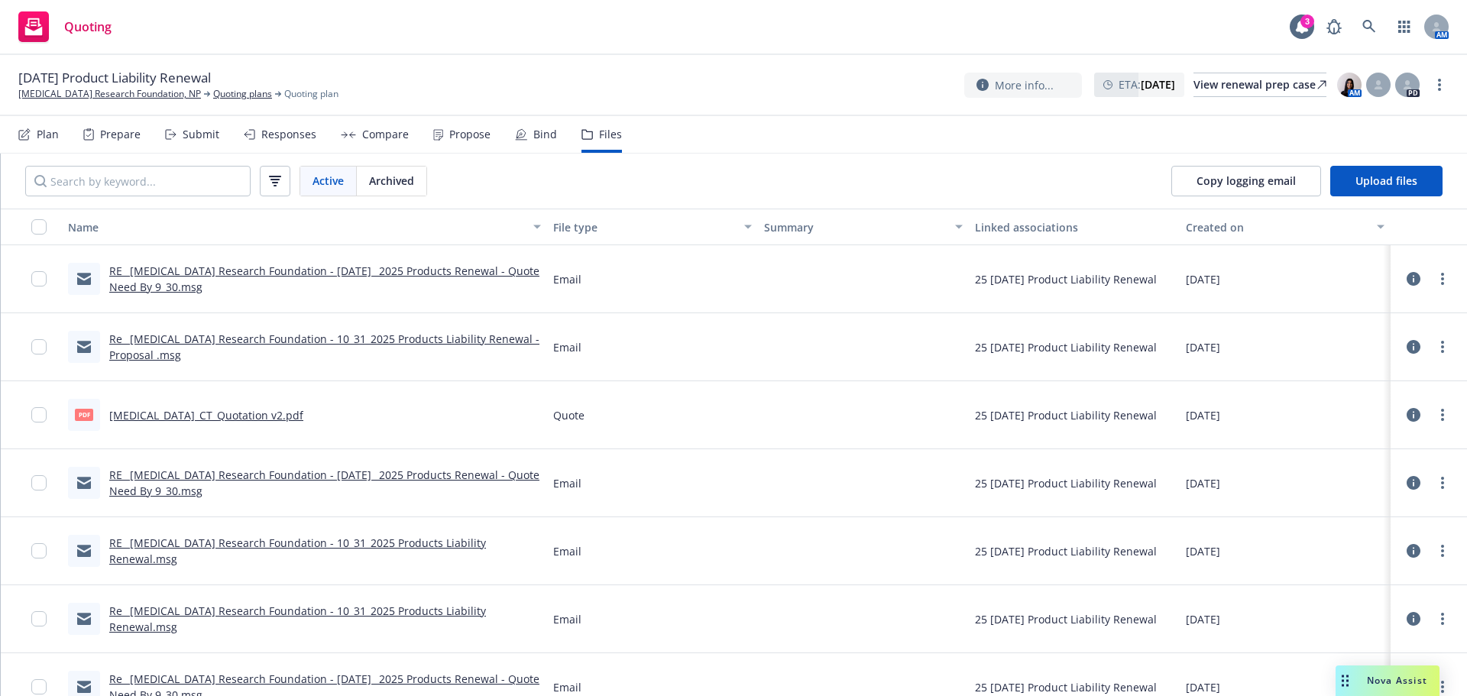
click at [350, 340] on link "Re_ Scleroderma Research Foundation - 10_31_2025 Products Liability Renewal - P…" at bounding box center [324, 347] width 430 height 31
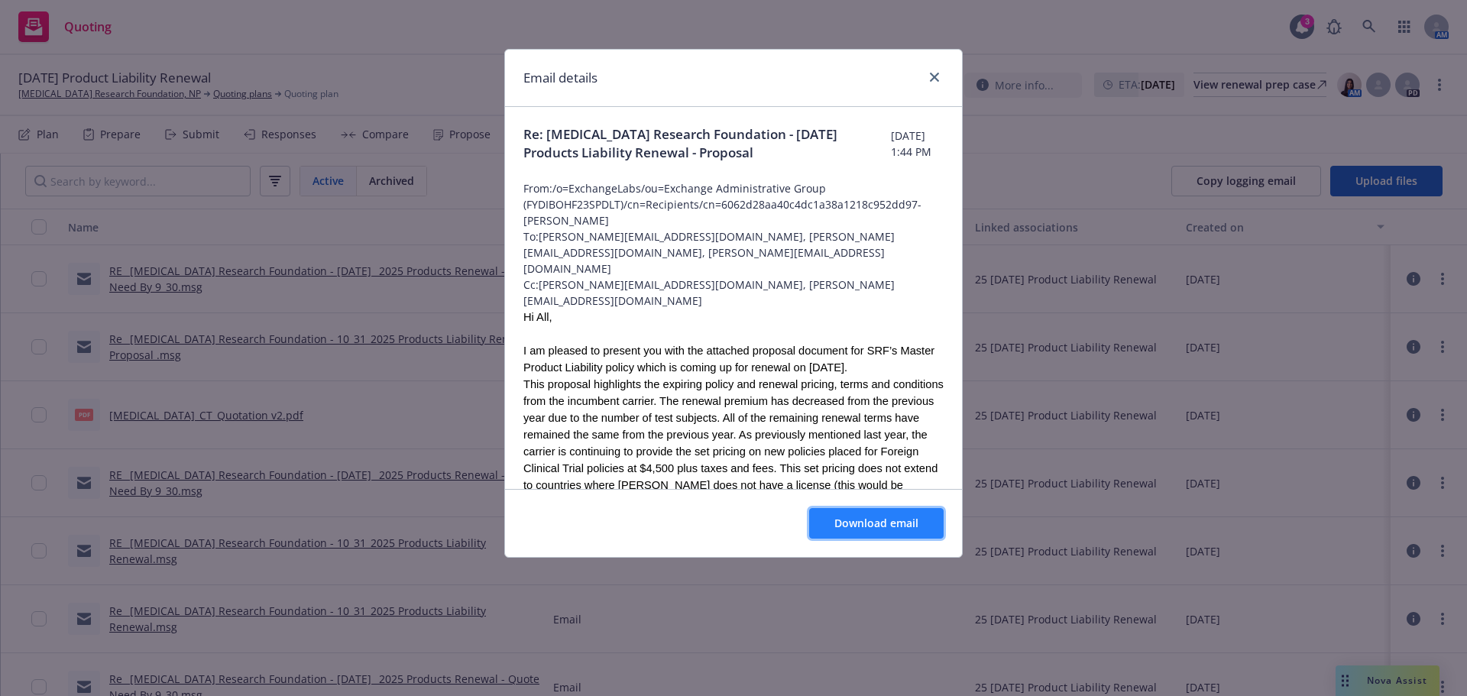
click at [915, 521] on span "Download email" at bounding box center [876, 523] width 84 height 15
click at [933, 86] on link "close" at bounding box center [934, 77] width 18 height 18
